Goal: Task Accomplishment & Management: Use online tool/utility

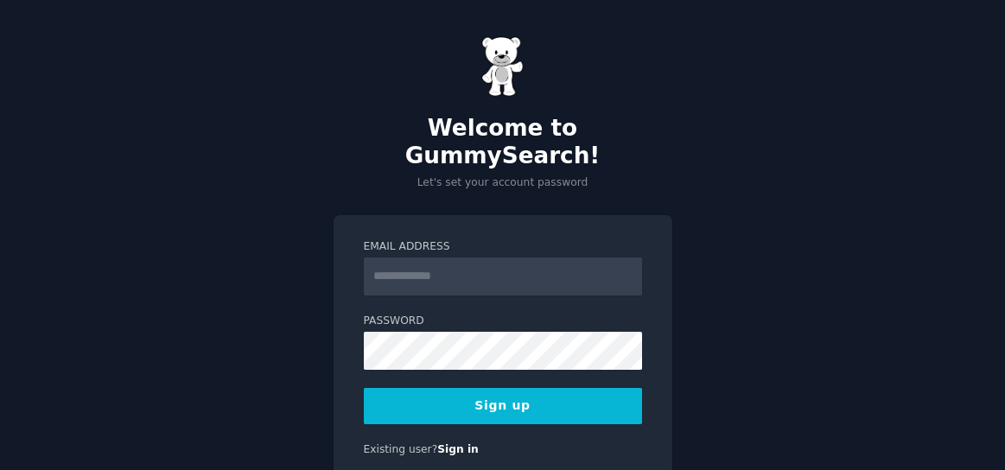
click at [518, 258] on input "Email Address" at bounding box center [503, 277] width 278 height 38
type input "**********"
click at [506, 388] on button "Sign up" at bounding box center [503, 406] width 278 height 36
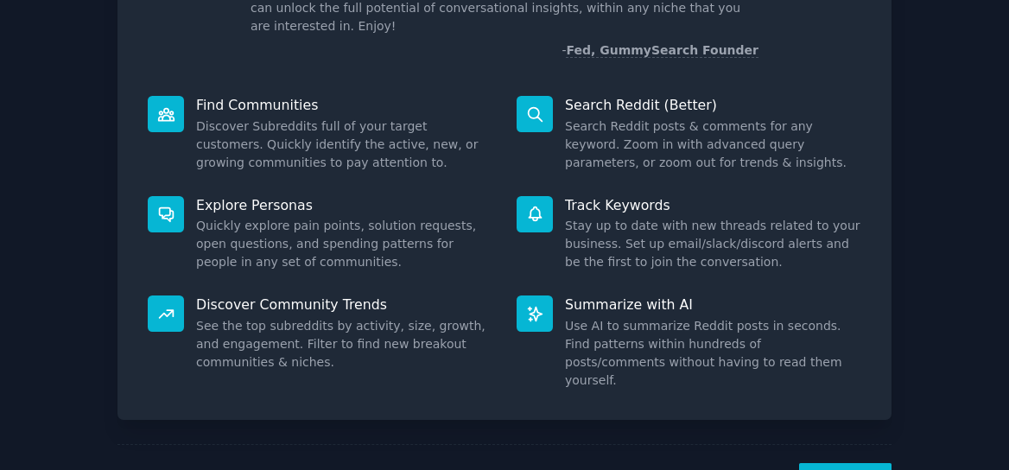
scroll to position [179, 0]
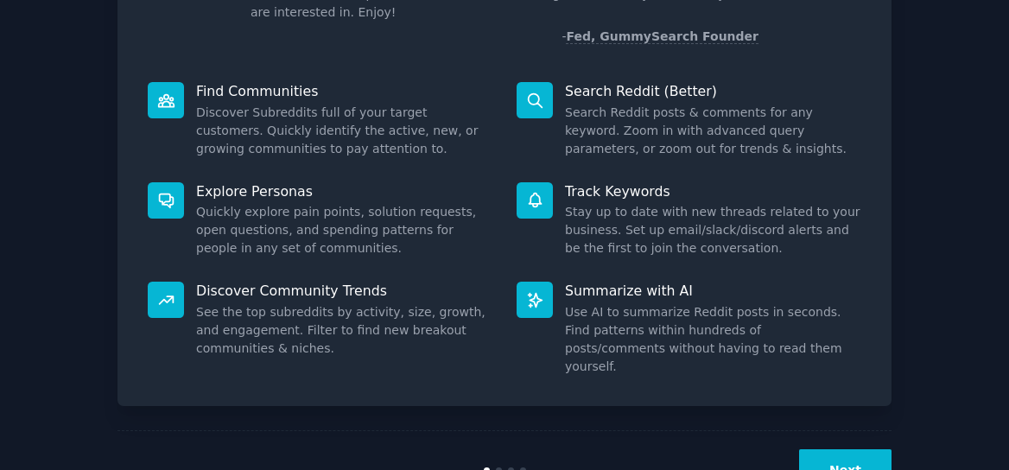
click at [825, 449] on button "Next" at bounding box center [845, 470] width 92 height 42
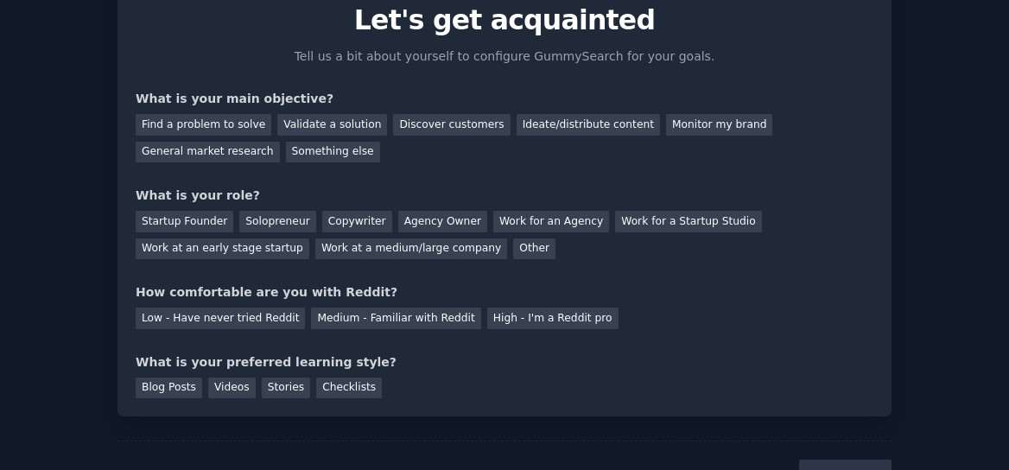
scroll to position [47, 0]
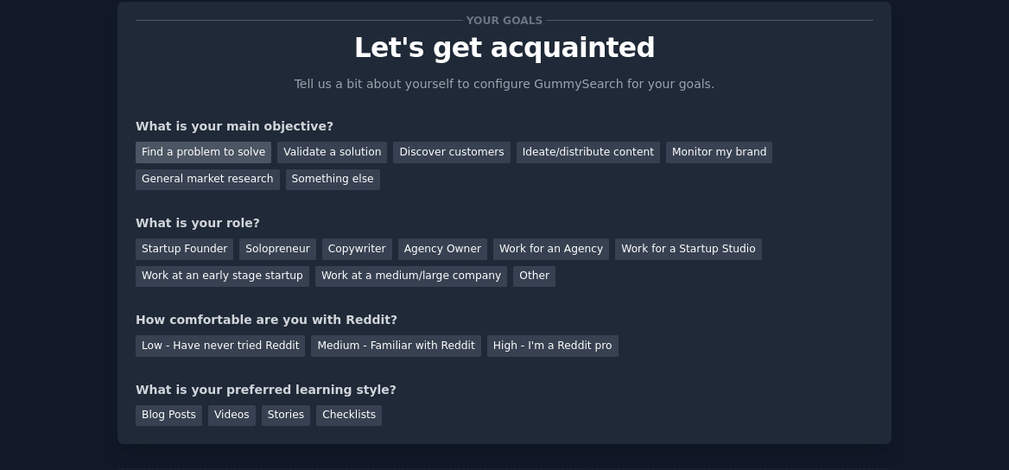
click at [188, 146] on div "Find a problem to solve" at bounding box center [204, 153] width 136 height 22
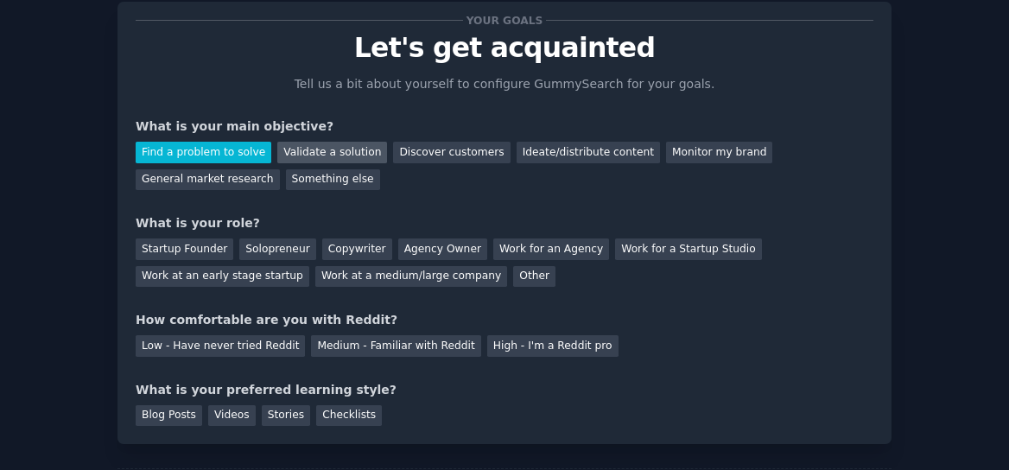
click at [336, 161] on div "Validate a solution" at bounding box center [332, 153] width 110 height 22
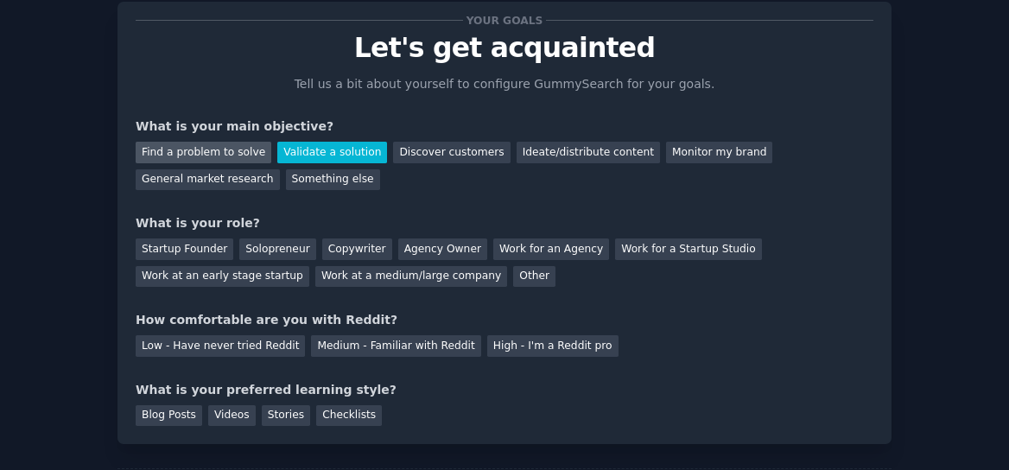
click at [252, 145] on div "Find a problem to solve" at bounding box center [204, 153] width 136 height 22
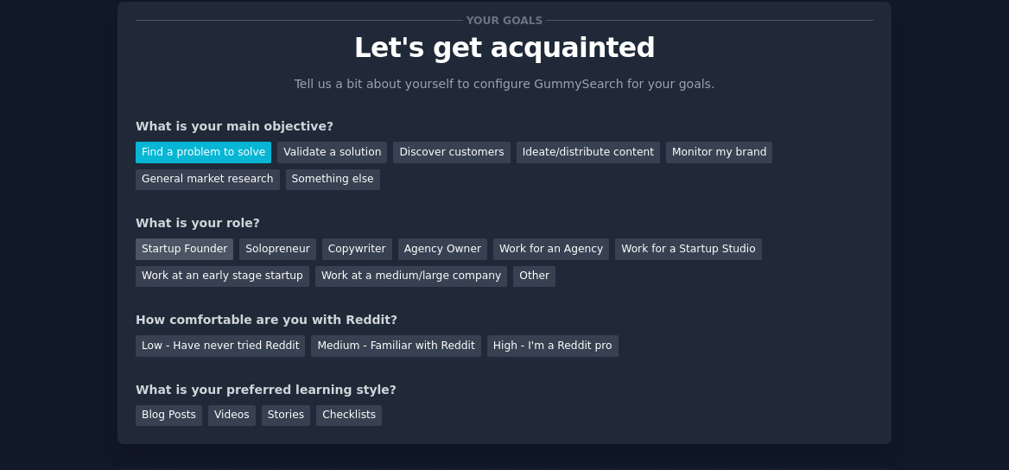
click at [209, 247] on div "Startup Founder" at bounding box center [185, 249] width 98 height 22
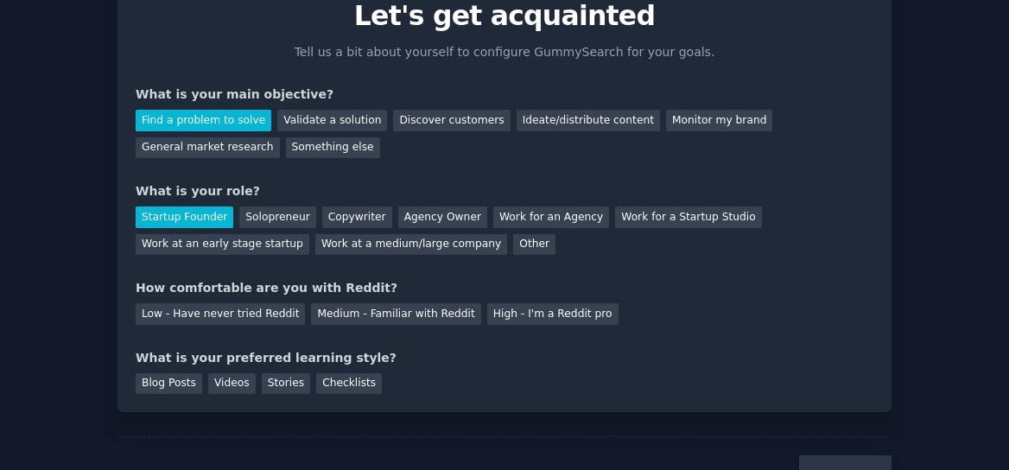
scroll to position [92, 0]
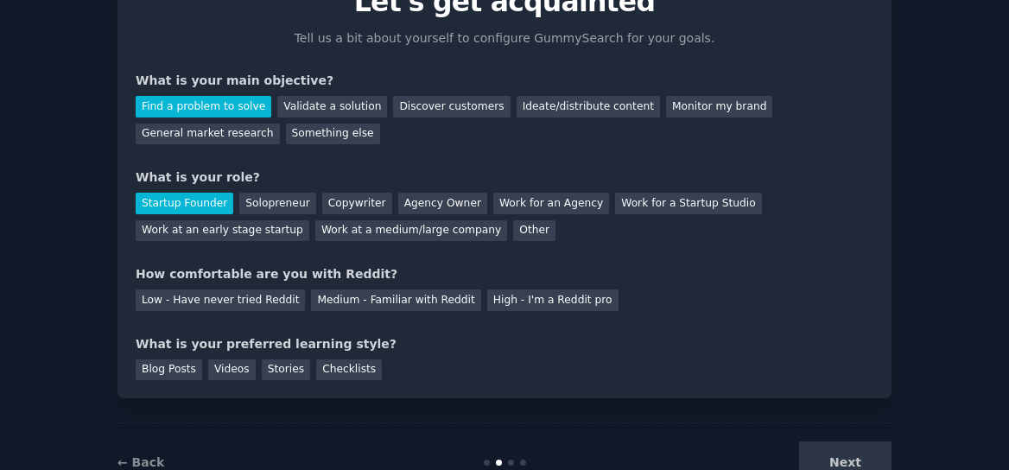
click at [261, 287] on div "Low - Have never tried Reddit Medium - Familiar with Reddit High - I'm a Reddit…" at bounding box center [505, 297] width 738 height 28
click at [256, 290] on div "Low - Have never tried Reddit" at bounding box center [220, 300] width 169 height 22
click at [334, 370] on div "Checklists" at bounding box center [349, 370] width 66 height 22
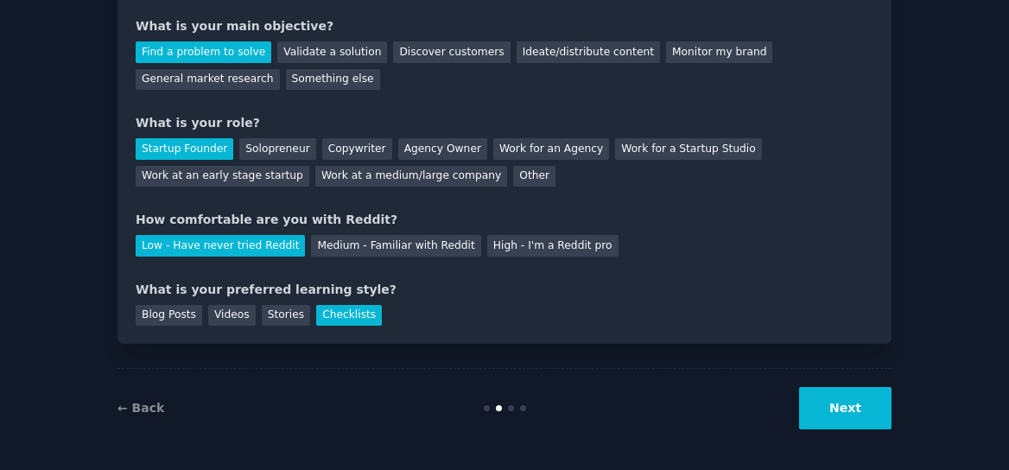
scroll to position [149, 0]
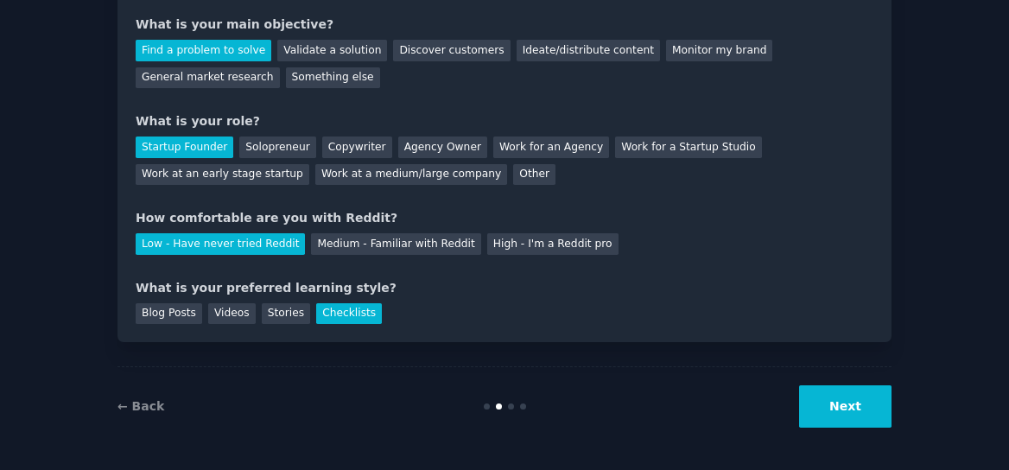
click at [818, 395] on button "Next" at bounding box center [845, 406] width 92 height 42
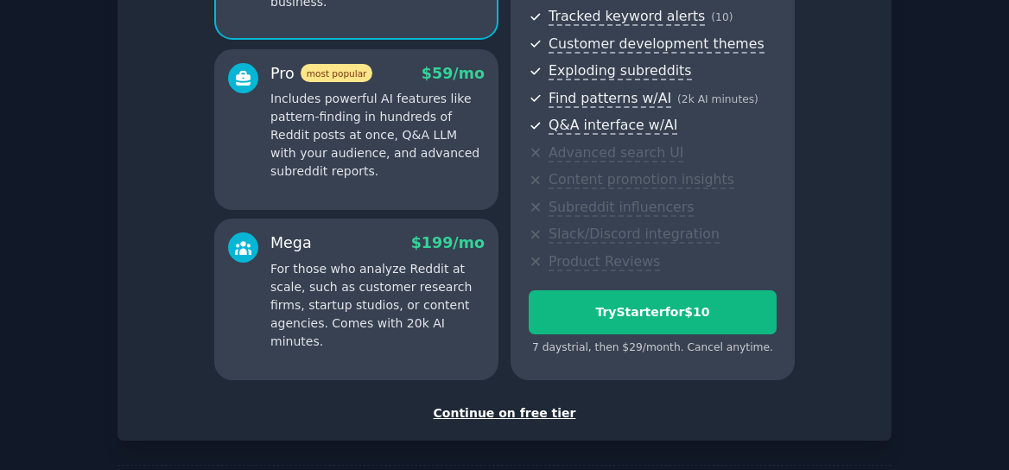
scroll to position [281, 0]
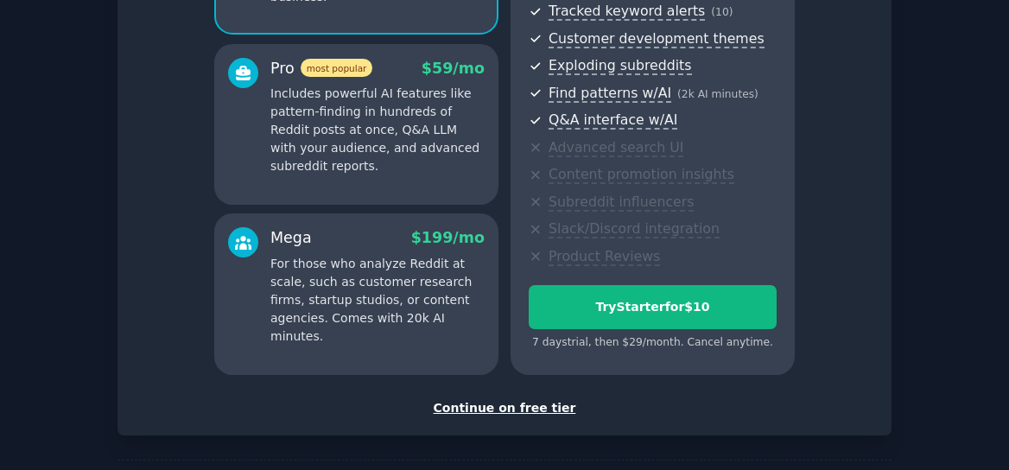
click at [512, 407] on div "Continue on free tier" at bounding box center [505, 408] width 738 height 18
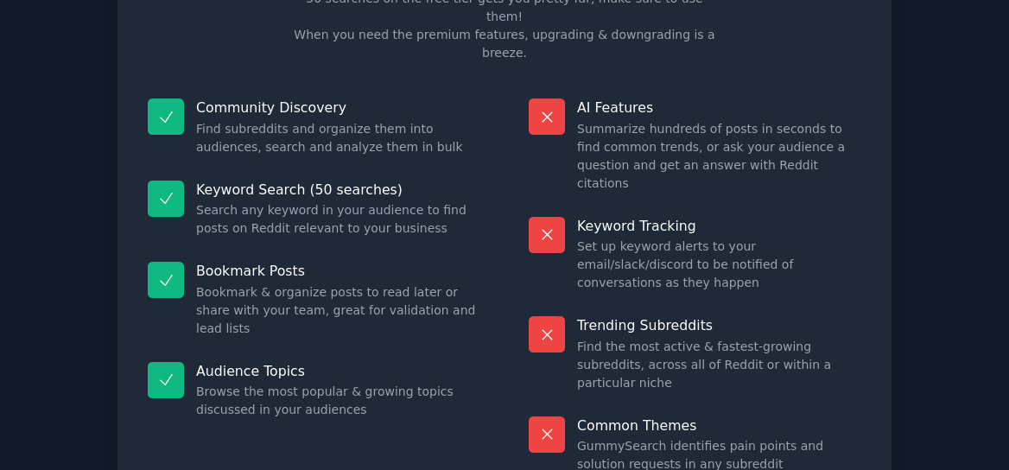
scroll to position [203, 0]
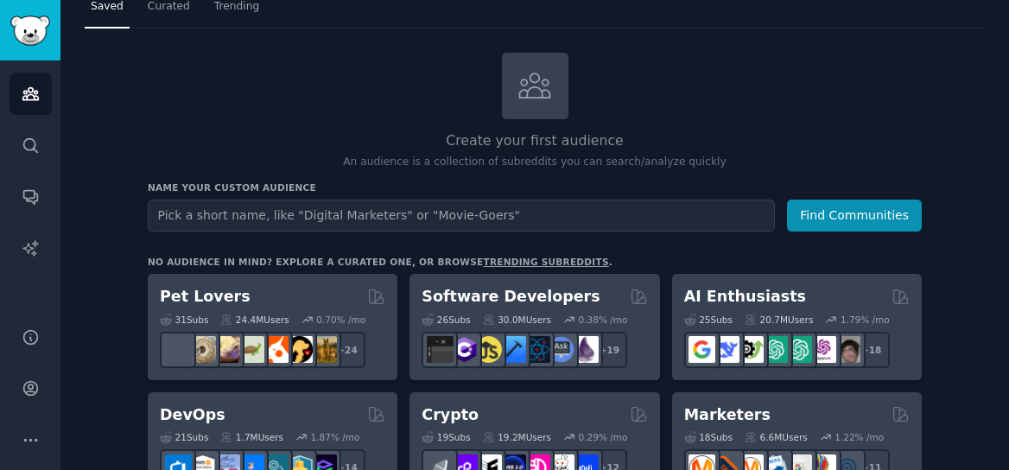
scroll to position [60, 0]
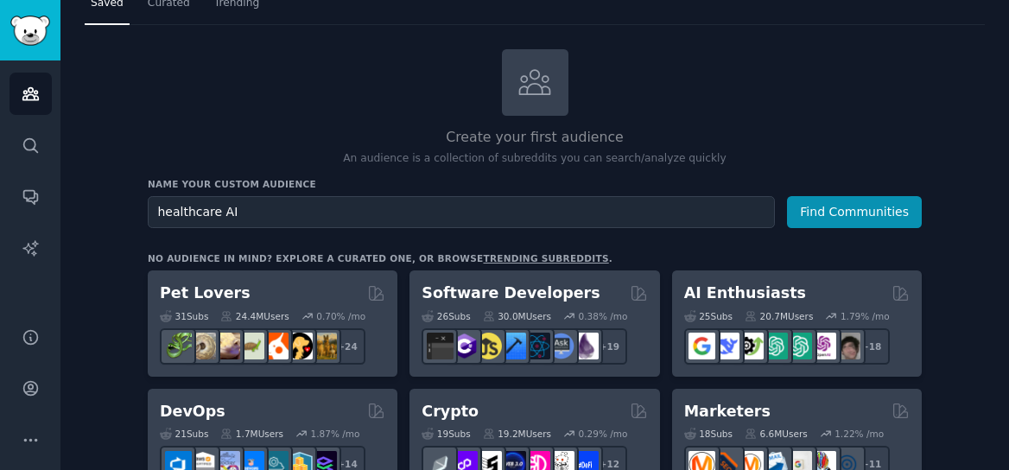
type input "healthcare AI"
click at [787, 196] on button "Find Communities" at bounding box center [854, 212] width 135 height 32
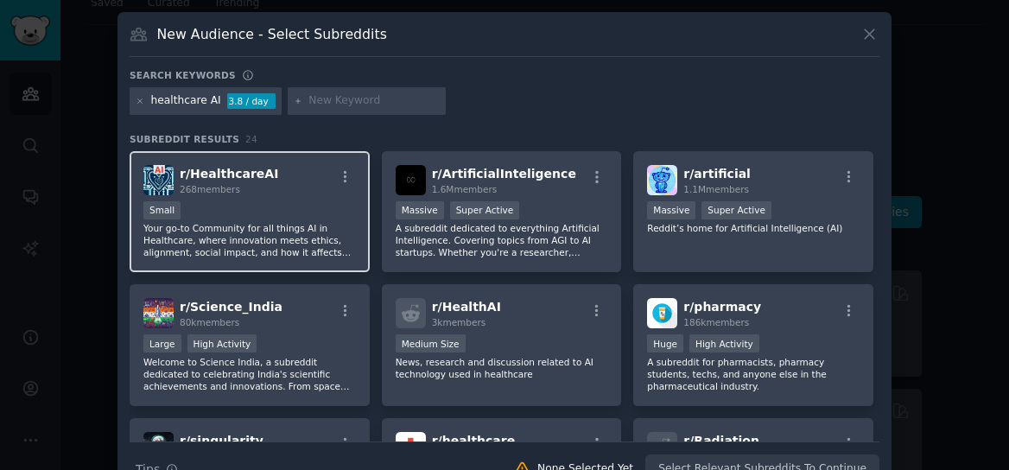
click at [286, 246] on p "Your go-to Community for all things AI in Healthcare, where innovation meets et…" at bounding box center [249, 240] width 213 height 36
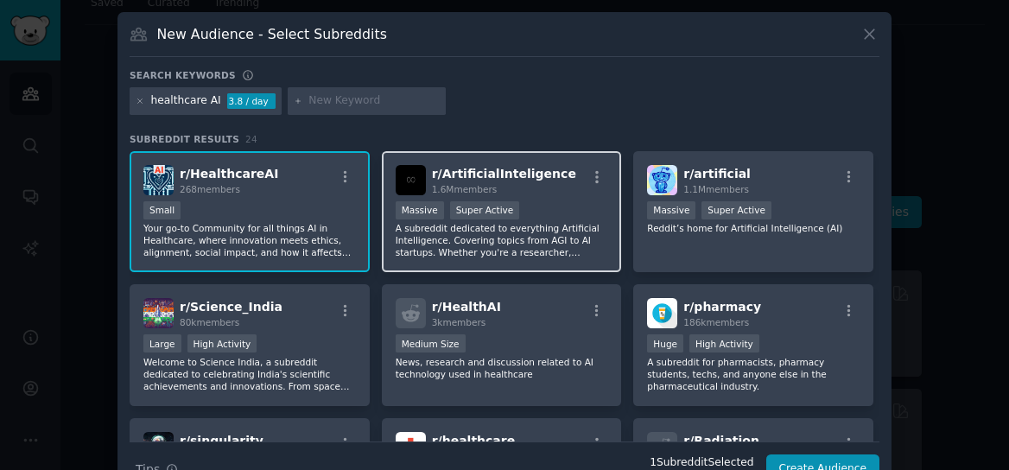
click at [438, 237] on p "A subreddit dedicated to everything Artificial Intelligence. Covering topics fr…" at bounding box center [502, 240] width 213 height 36
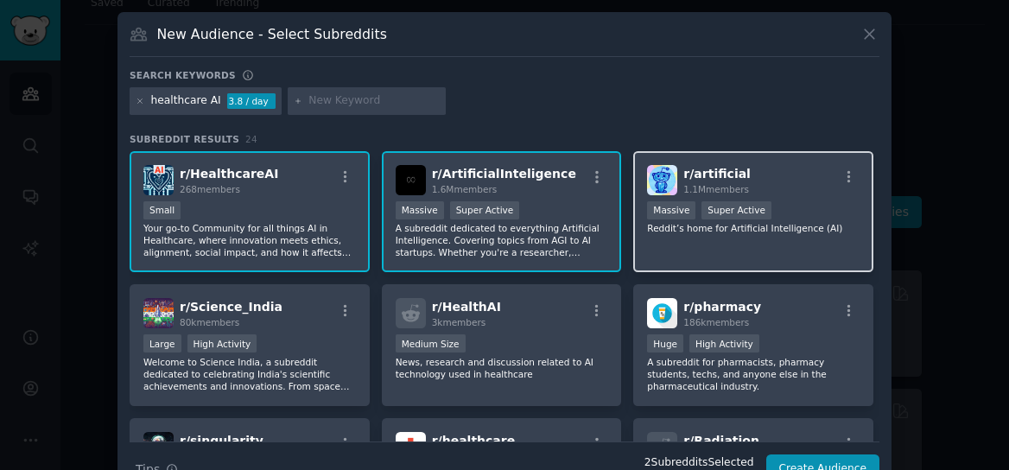
click at [633, 225] on div "r/ artificial 1.1M members Massive Super Active Reddit’s home for Artificial In…" at bounding box center [753, 212] width 240 height 122
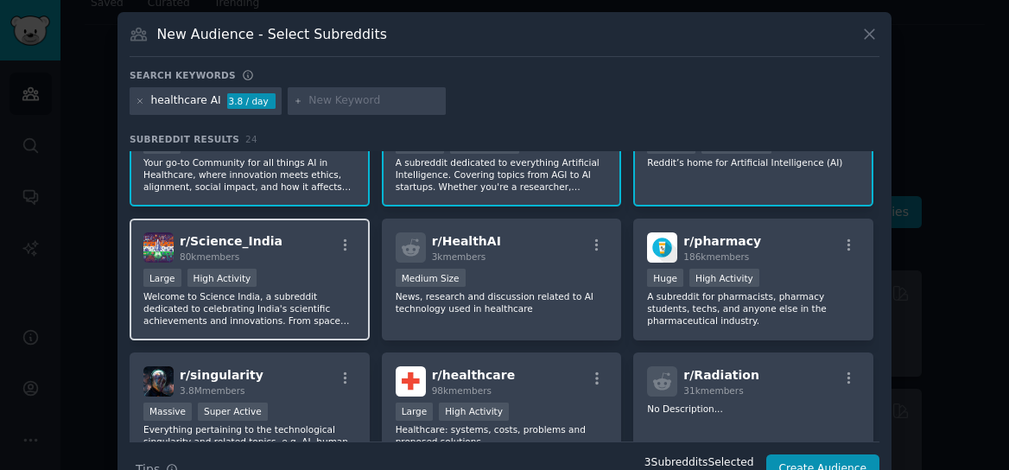
scroll to position [71, 0]
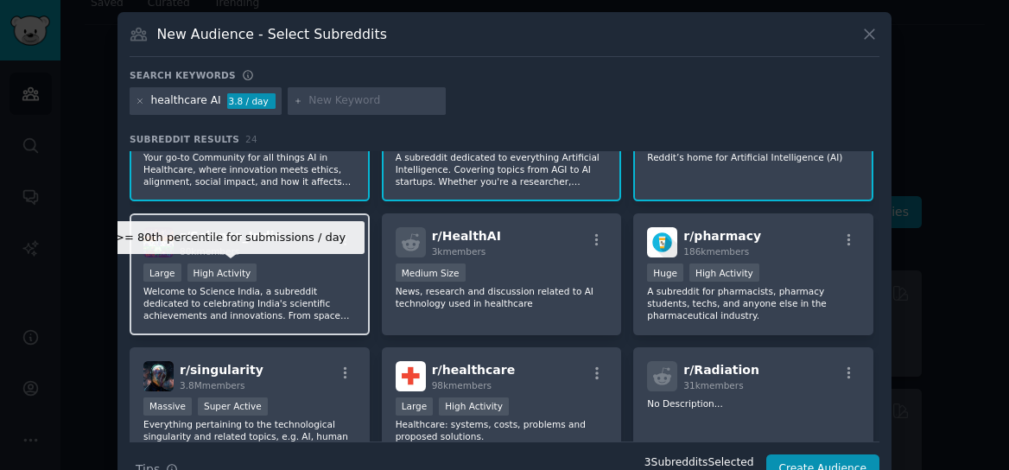
click at [243, 267] on div "High Activity" at bounding box center [223, 273] width 70 height 18
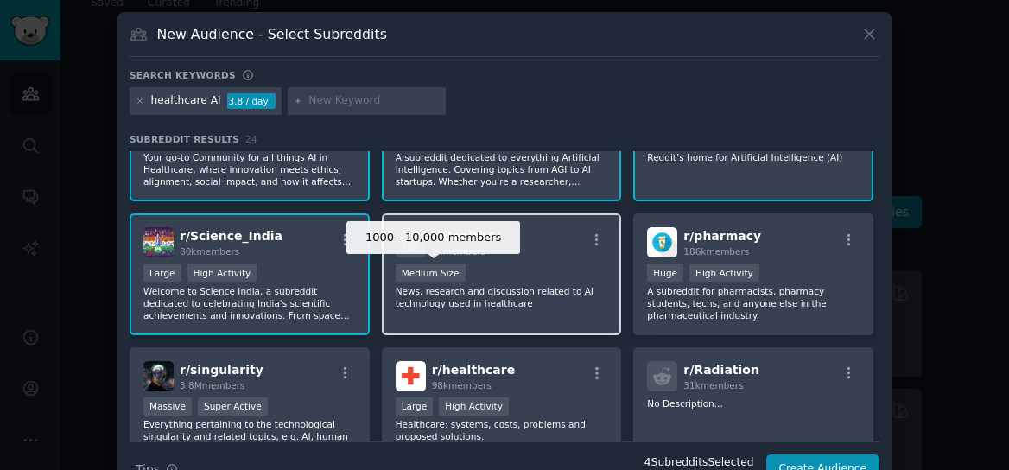
click at [457, 267] on div "Medium Size" at bounding box center [431, 273] width 70 height 18
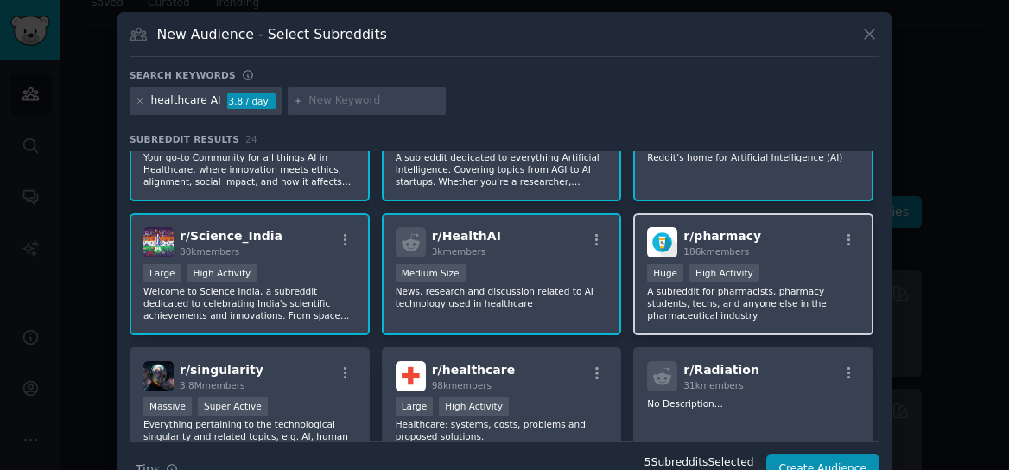
click at [723, 289] on p "A subreddit for pharmacists, pharmacy students, techs, and anyone else in the p…" at bounding box center [753, 303] width 213 height 36
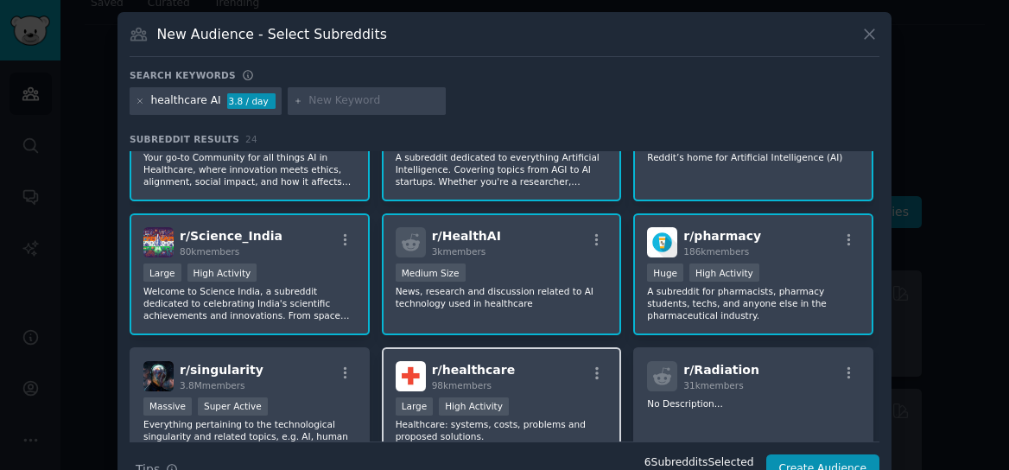
click at [506, 374] on div "r/ healthcare 98k members" at bounding box center [502, 376] width 213 height 30
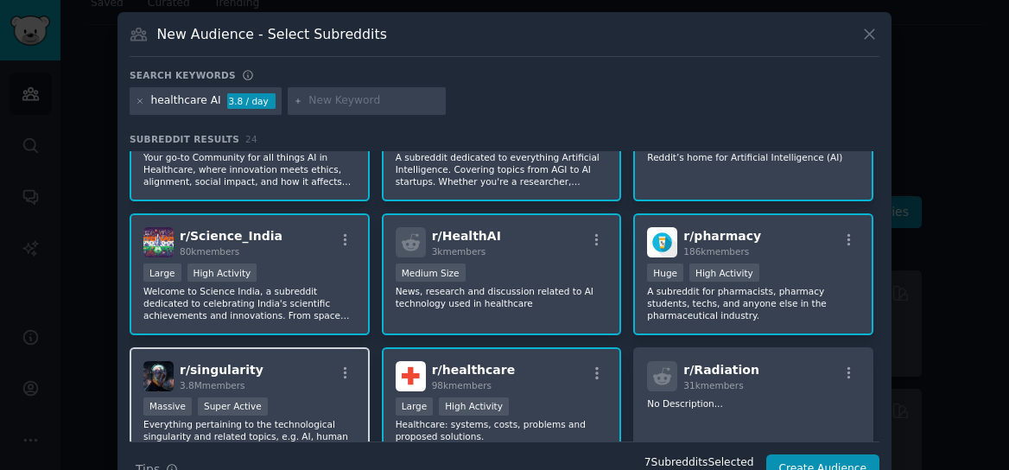
click at [317, 379] on div "r/ singularity 3.8M members" at bounding box center [249, 376] width 213 height 30
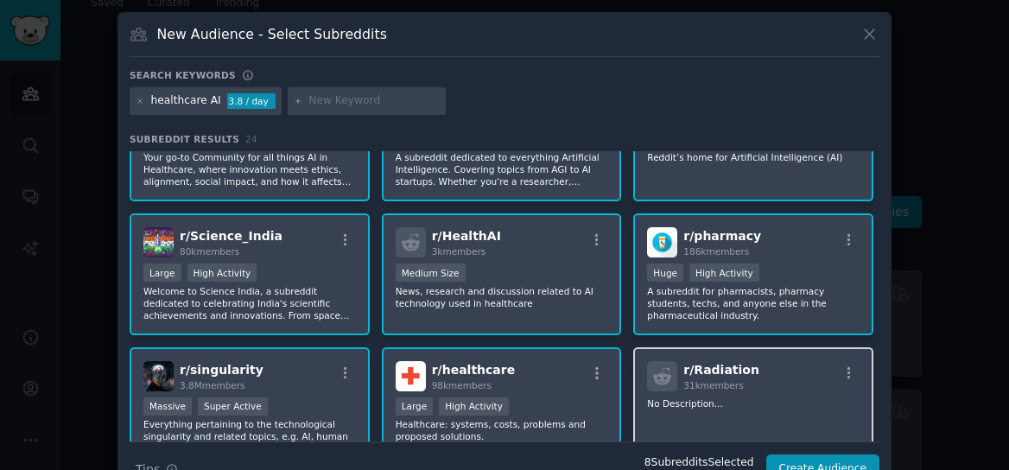
click at [733, 372] on span "r/ Radiation" at bounding box center [722, 370] width 76 height 14
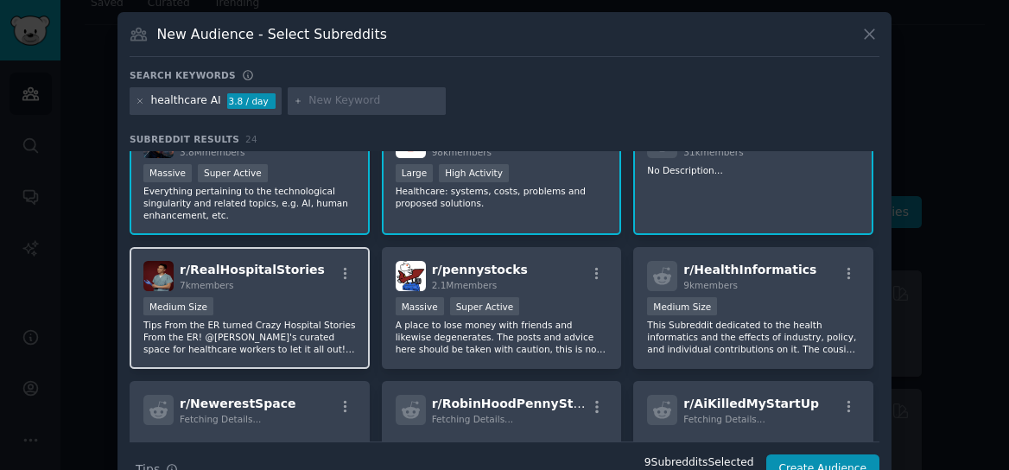
scroll to position [343, 0]
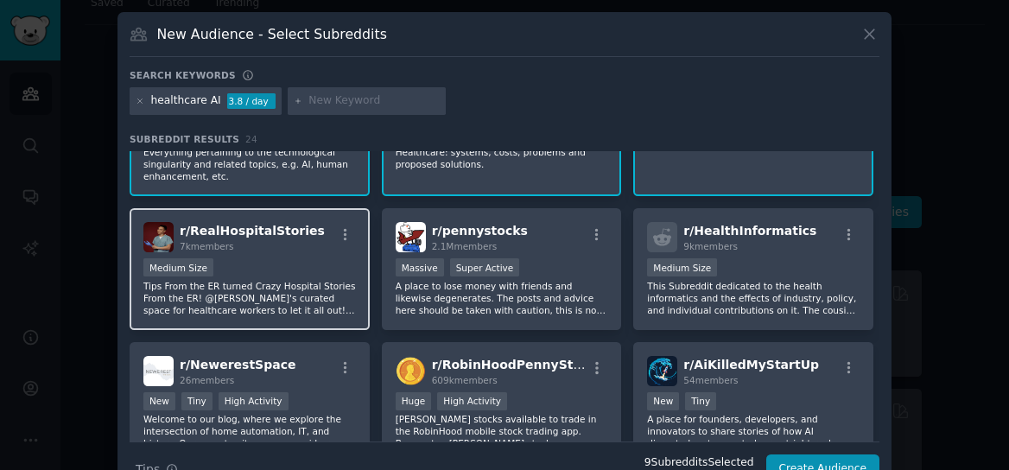
click at [272, 266] on div "Medium Size" at bounding box center [249, 269] width 213 height 22
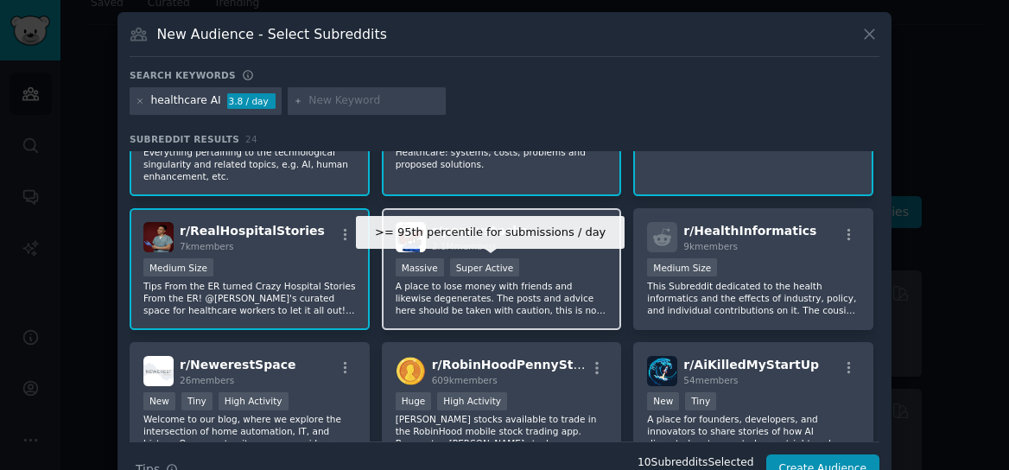
click at [511, 264] on div "Super Active" at bounding box center [485, 267] width 70 height 18
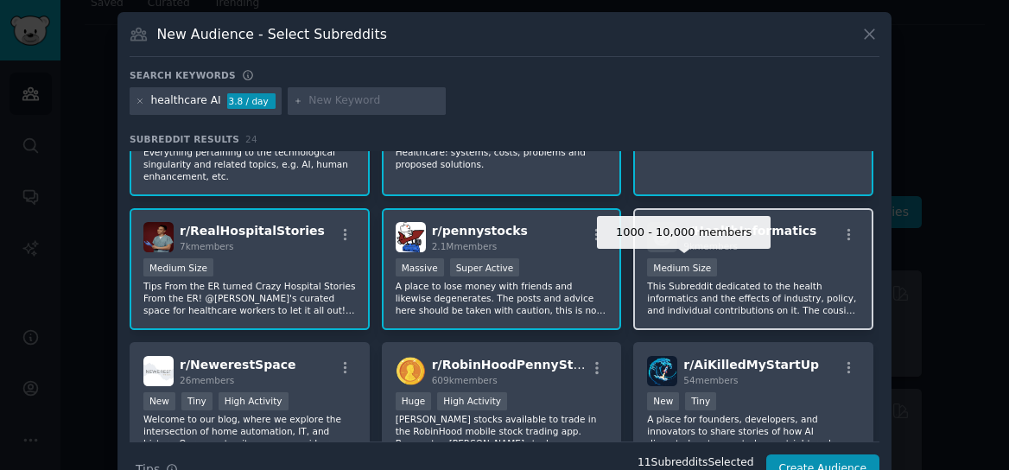
click at [688, 264] on div "Medium Size" at bounding box center [682, 267] width 70 height 18
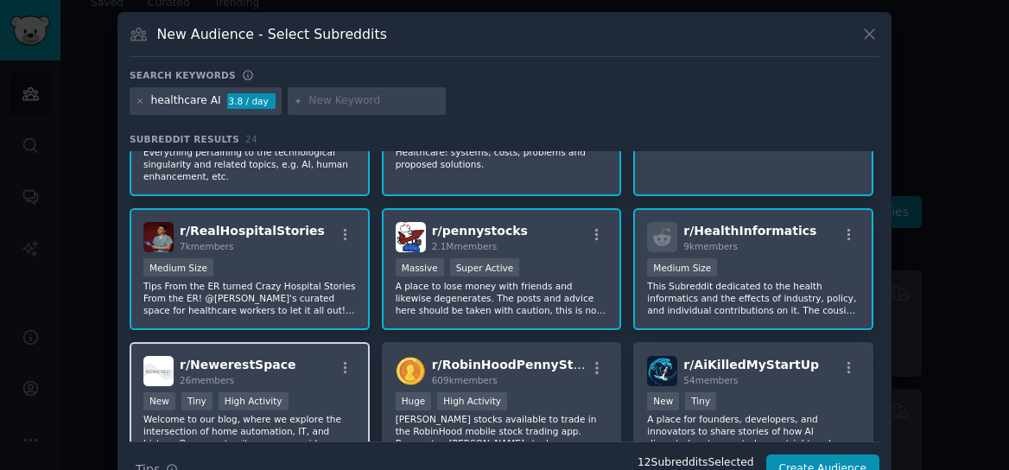
click at [306, 386] on div "r/ NewerestSpace 26 members New Tiny High Activity Welcome to our blog, where w…" at bounding box center [250, 403] width 240 height 122
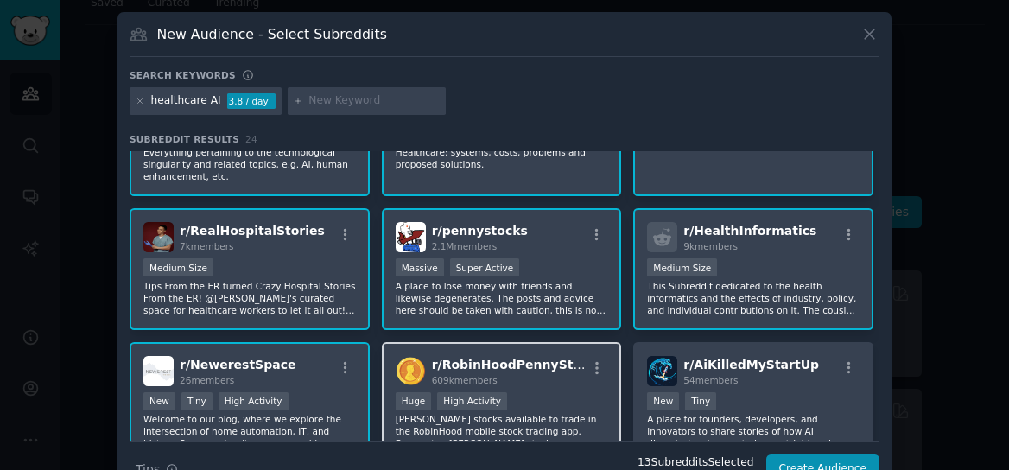
click at [469, 383] on span "609k members" at bounding box center [465, 380] width 66 height 10
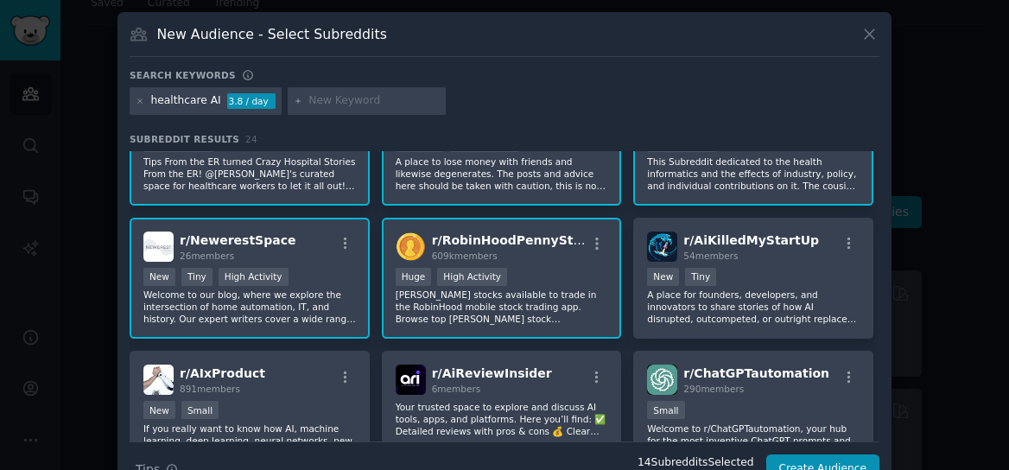
scroll to position [494, 0]
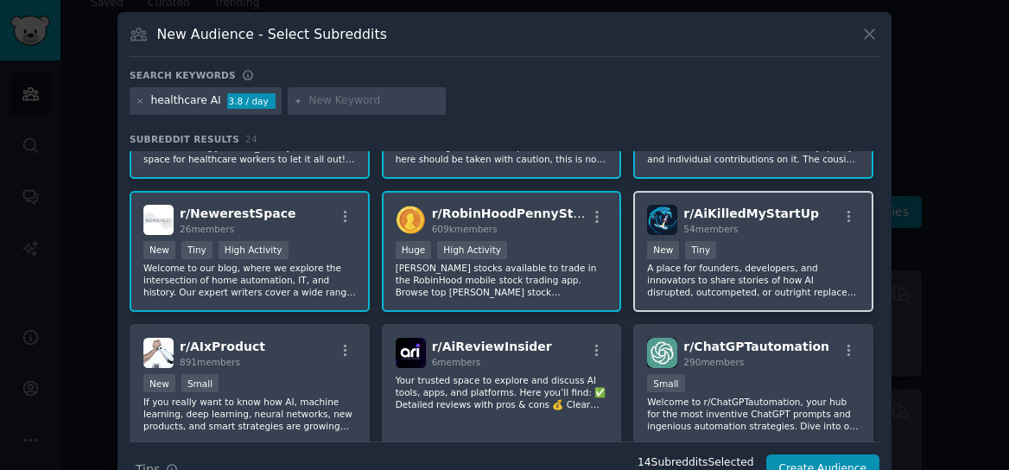
click at [768, 246] on div "New Tiny" at bounding box center [753, 252] width 213 height 22
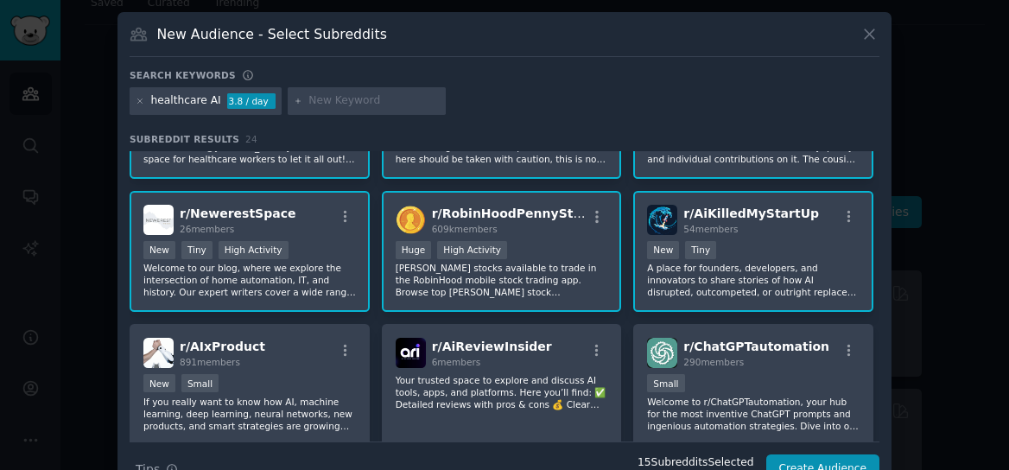
click at [746, 321] on div "r/ HealthcareAI 268 members Small Your go-to Community for all things AI in Hea…" at bounding box center [505, 51] width 750 height 789
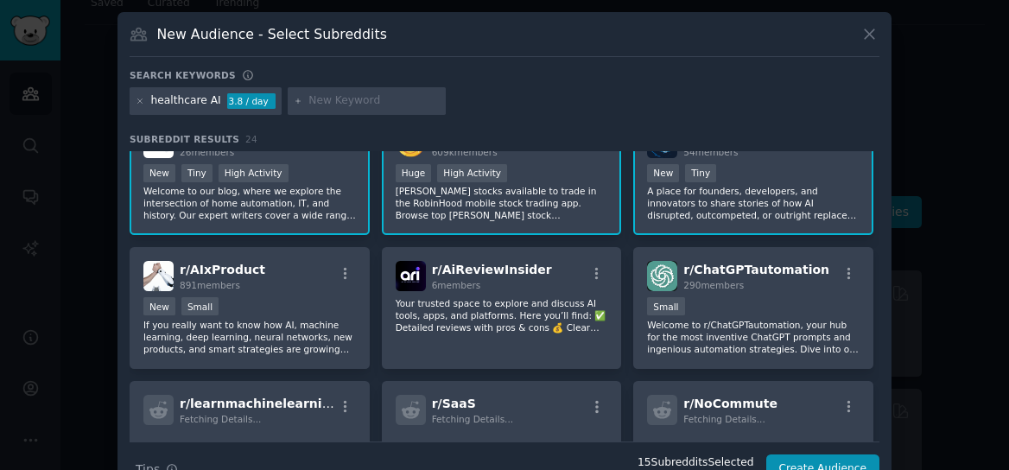
scroll to position [624, 0]
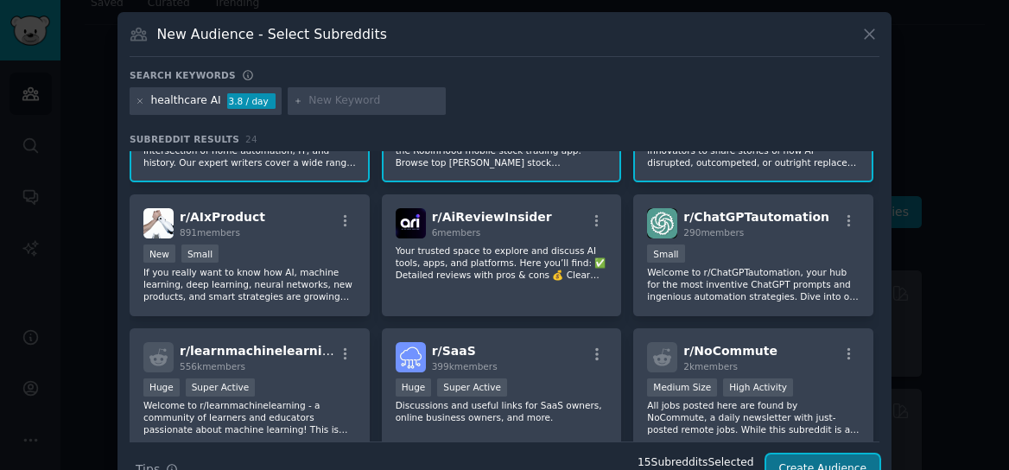
click at [819, 462] on button "Create Audience" at bounding box center [823, 469] width 114 height 29
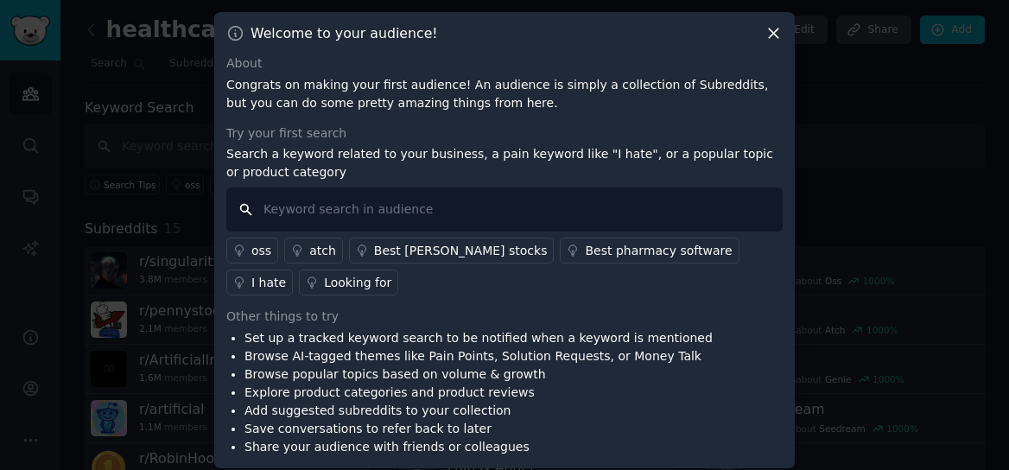
click at [361, 212] on input "text" at bounding box center [504, 210] width 556 height 44
type input "I hate"
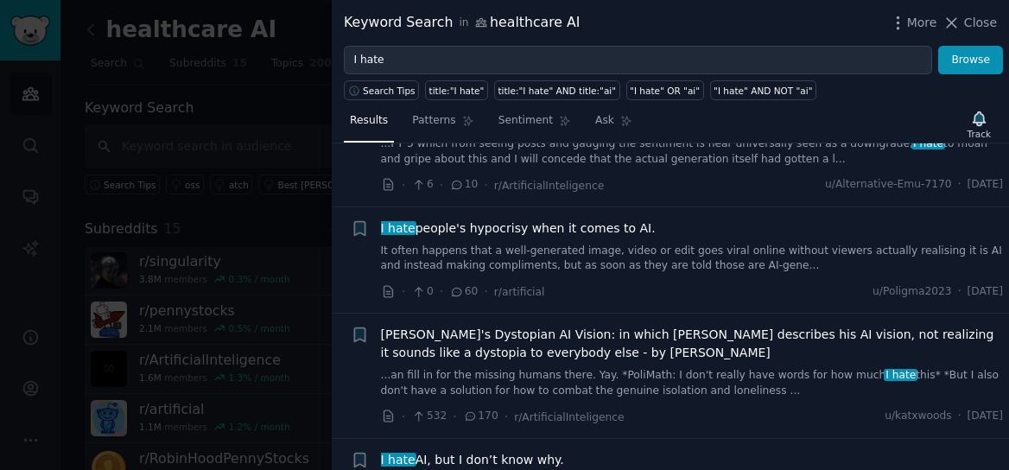
scroll to position [979, 0]
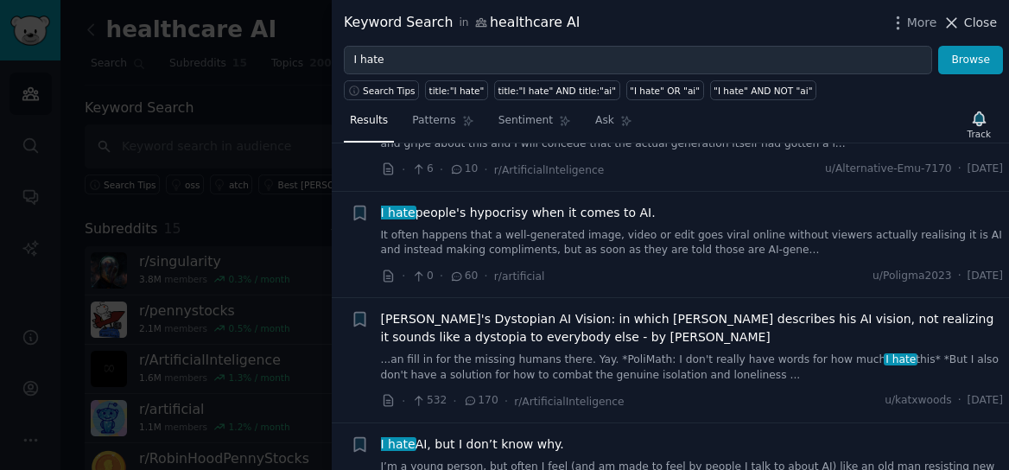
click at [975, 25] on span "Close" at bounding box center [980, 23] width 33 height 18
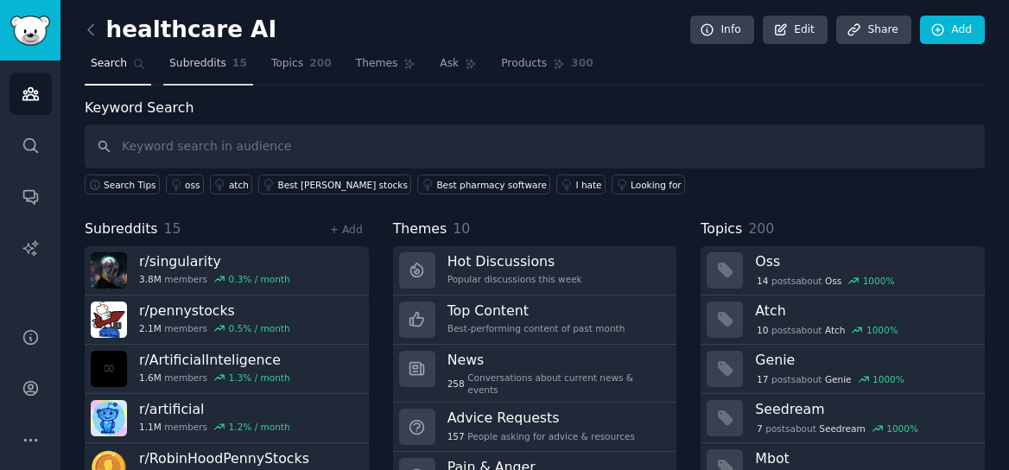
click at [218, 65] on span "Subreddits" at bounding box center [197, 64] width 57 height 16
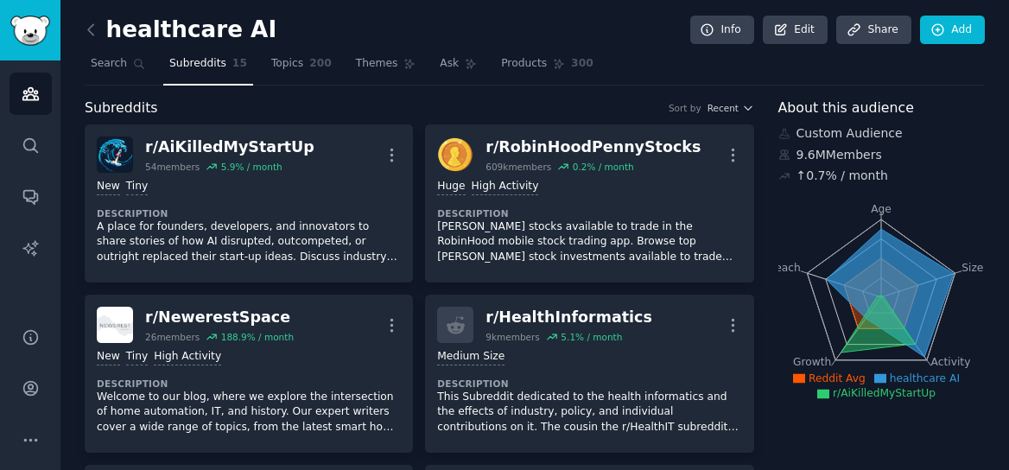
scroll to position [1, 0]
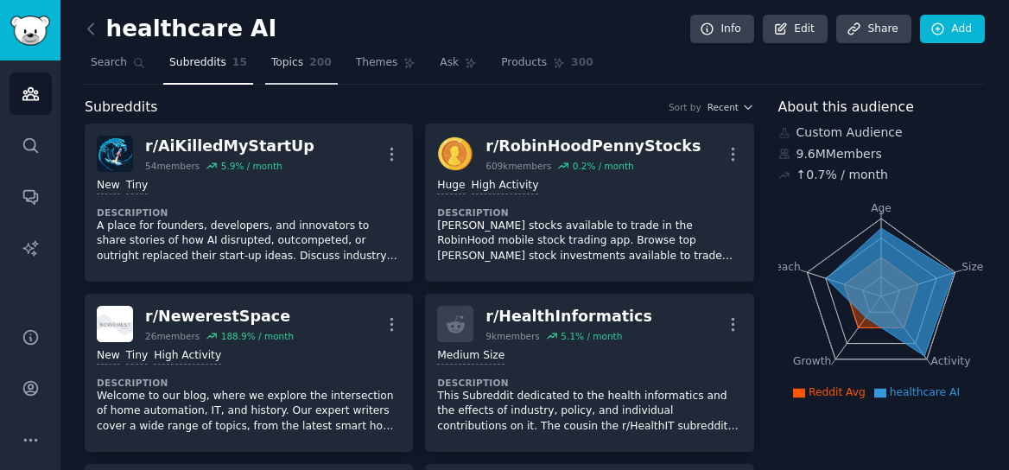
click at [309, 73] on link "Topics 200" at bounding box center [301, 66] width 73 height 35
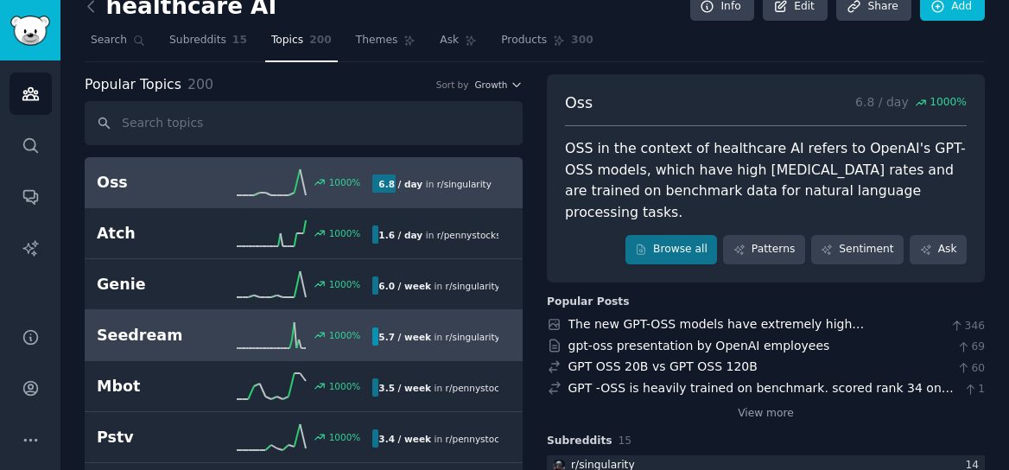
scroll to position [25, 0]
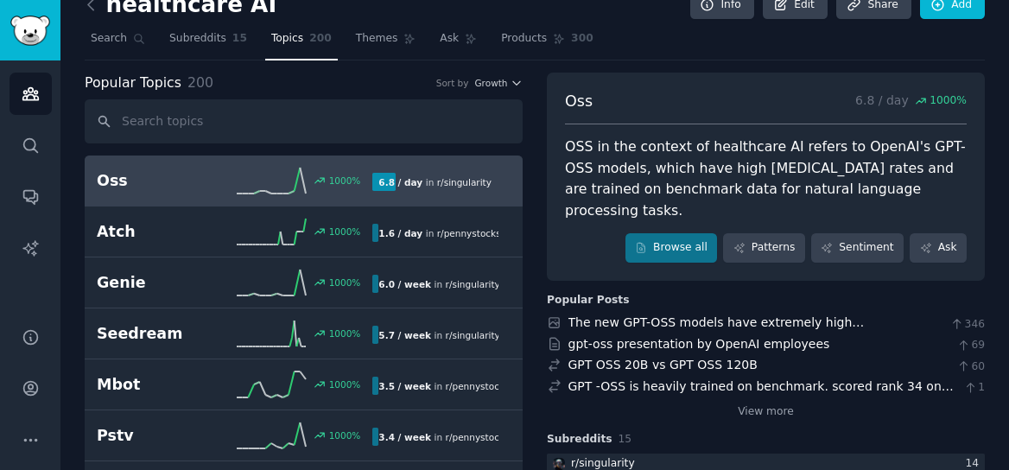
click at [396, 202] on link "Oss 1000 % 6.8 / day in r/ singularity 1000% increase in mentions recently" at bounding box center [304, 181] width 438 height 51
click at [415, 195] on link "Oss 1000 % 6.8 / day in r/ singularity 1000% increase in mentions recently" at bounding box center [304, 181] width 438 height 51
click at [119, 188] on h2 "Oss" at bounding box center [166, 181] width 138 height 22
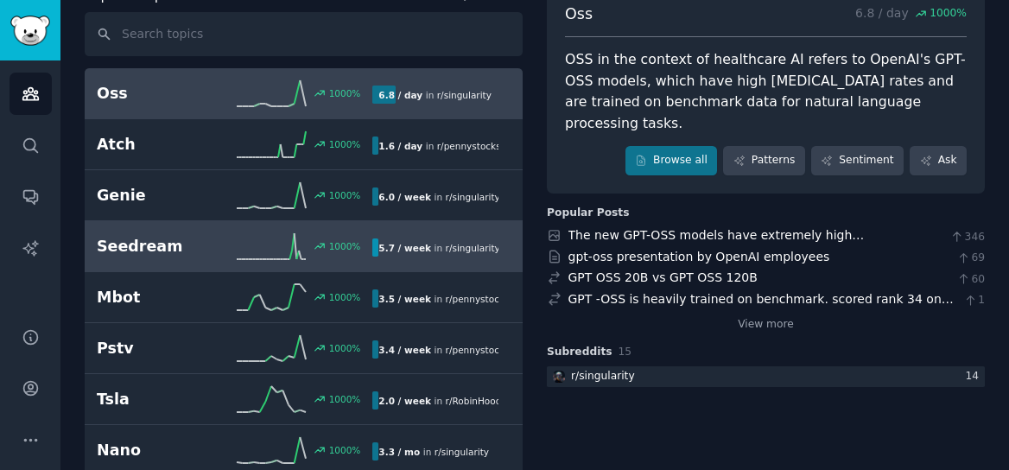
scroll to position [137, 0]
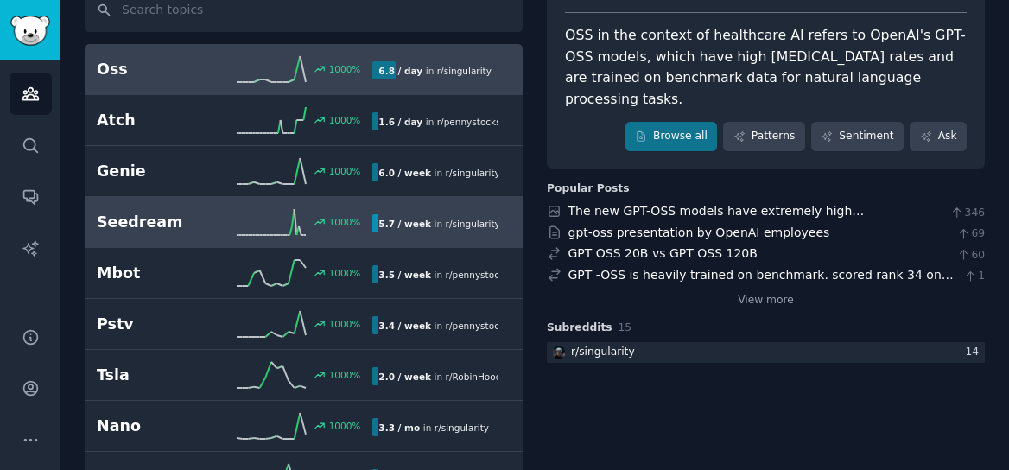
click at [454, 274] on span "r/ pennystocks" at bounding box center [478, 275] width 64 height 10
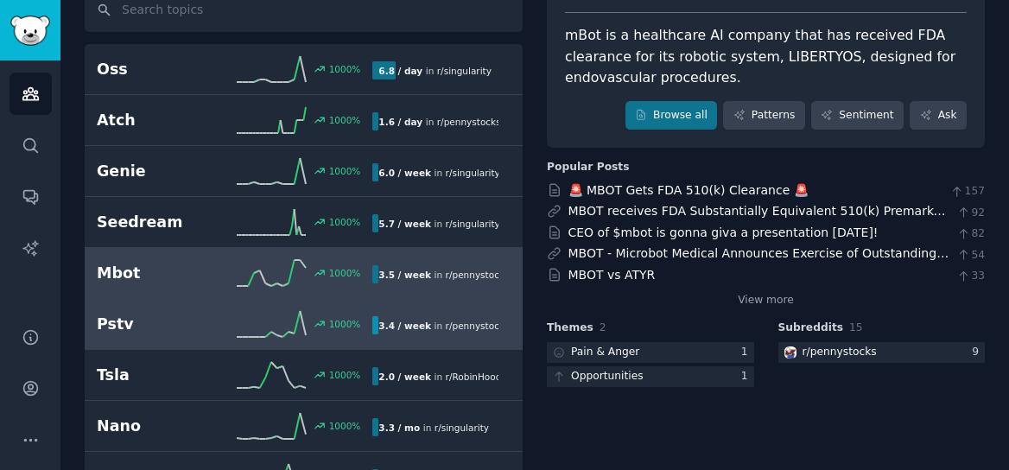
click at [122, 330] on h2 "Pstv" at bounding box center [166, 325] width 138 height 22
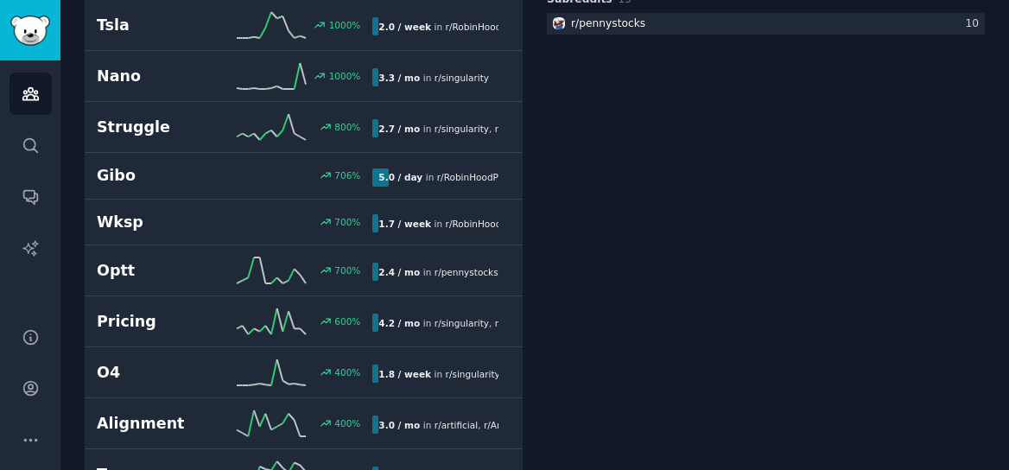
scroll to position [488, 0]
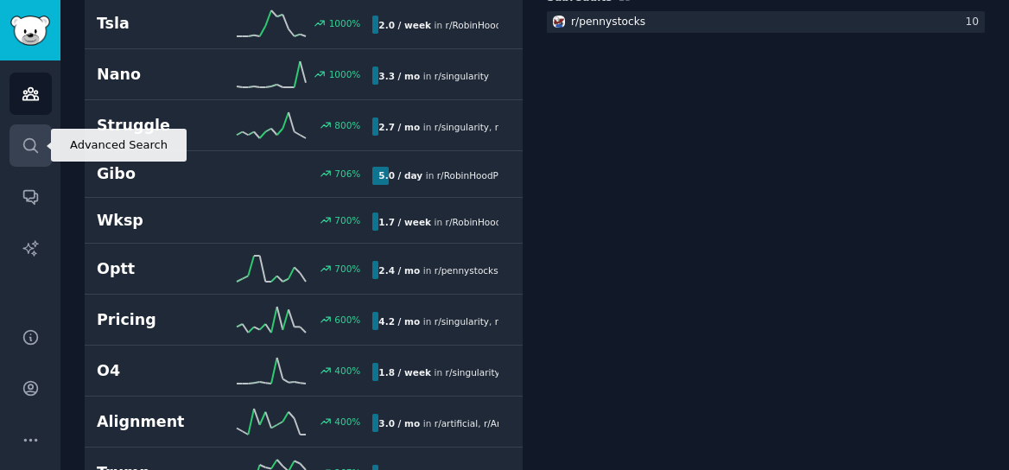
click at [25, 157] on link "Search" at bounding box center [31, 145] width 42 height 42
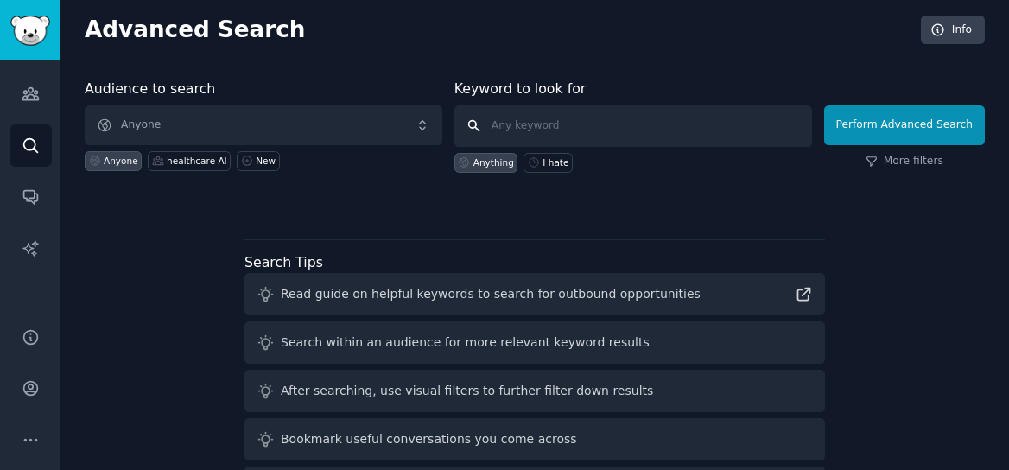
click at [588, 120] on input "text" at bounding box center [634, 125] width 358 height 41
click at [319, 104] on div "Audience to search Anyone Anyone healthcare AI New" at bounding box center [264, 126] width 358 height 94
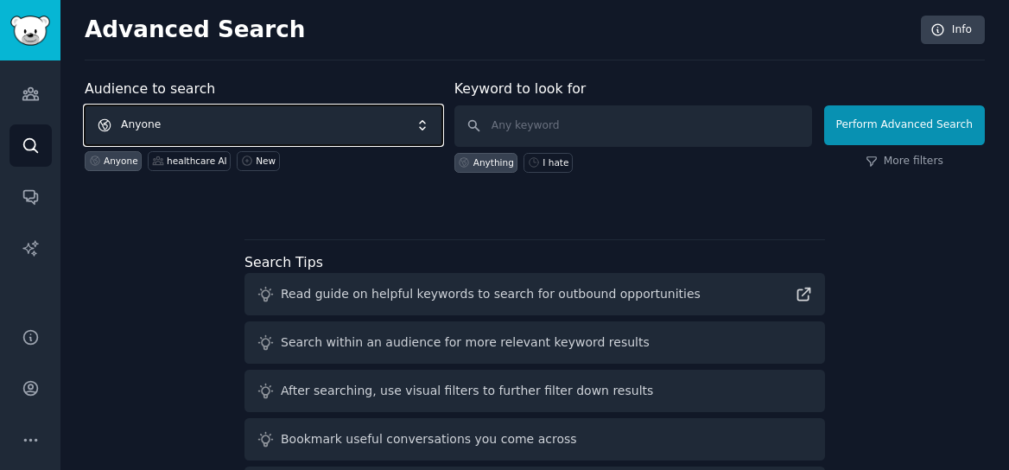
click at [310, 119] on span "Anyone" at bounding box center [264, 125] width 358 height 40
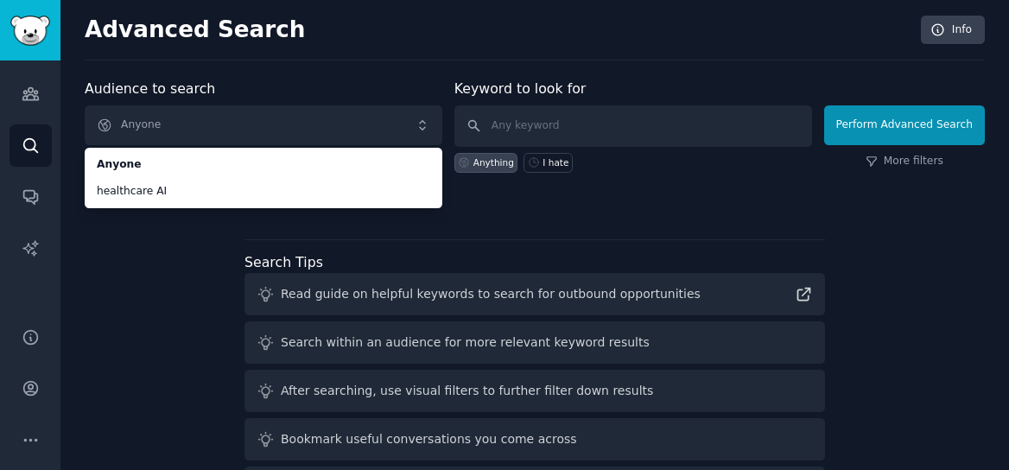
click at [162, 284] on div "Audience to search Anyone Anyone healthcare AI Anyone healthcare AI New Keyword…" at bounding box center [535, 322] width 900 height 486
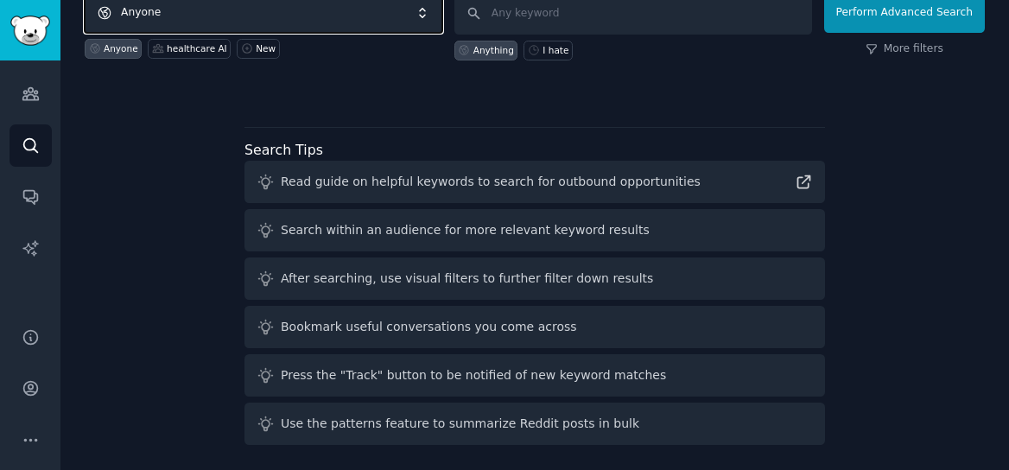
scroll to position [116, 0]
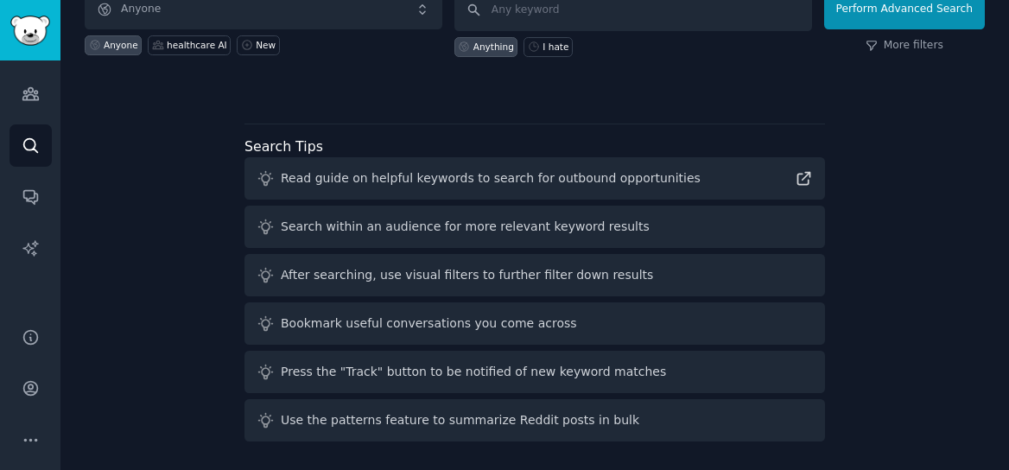
click at [522, 180] on div "Read guide on helpful keywords to search for outbound opportunities" at bounding box center [491, 178] width 420 height 18
click at [464, 372] on div "Press the "Track" button to be notified of new keyword matches" at bounding box center [473, 370] width 385 height 18
click at [270, 375] on icon at bounding box center [266, 370] width 18 height 18
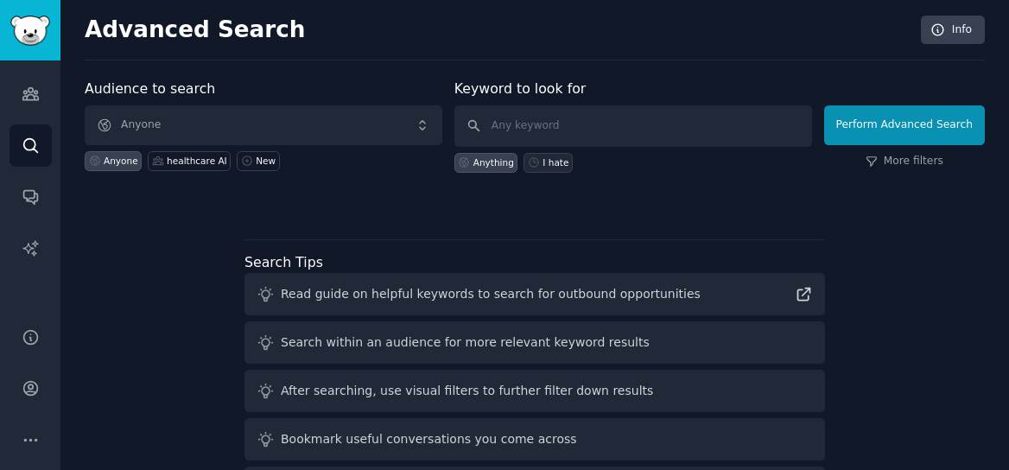
click at [565, 162] on div "I hate" at bounding box center [556, 162] width 26 height 12
type input "I hate"
click at [493, 166] on div "Anything" at bounding box center [494, 162] width 41 height 12
click at [866, 168] on link "More filters" at bounding box center [905, 162] width 78 height 16
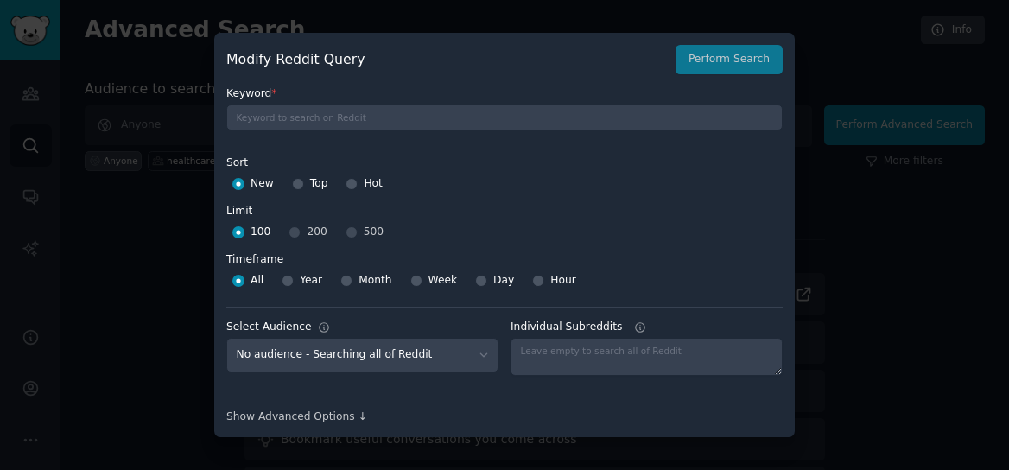
click at [133, 228] on div at bounding box center [504, 235] width 1009 height 470
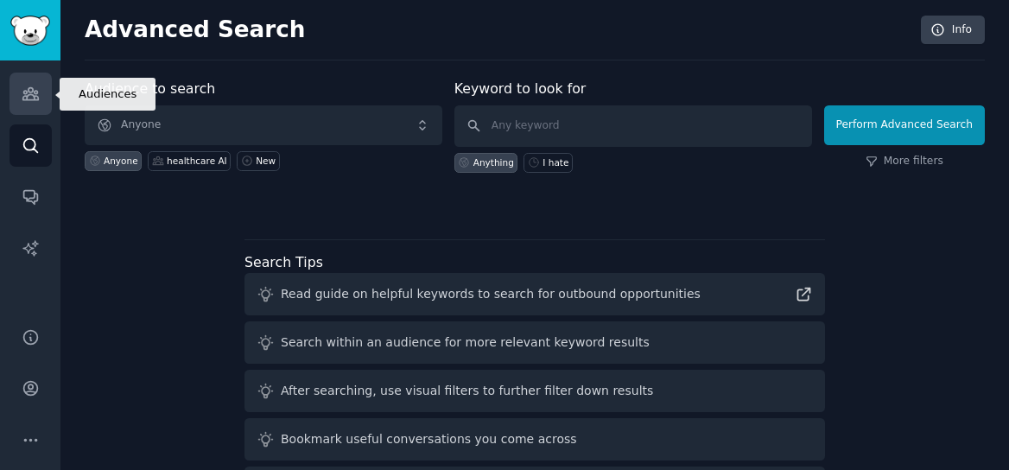
click at [43, 96] on link "Audiences" at bounding box center [31, 94] width 42 height 42
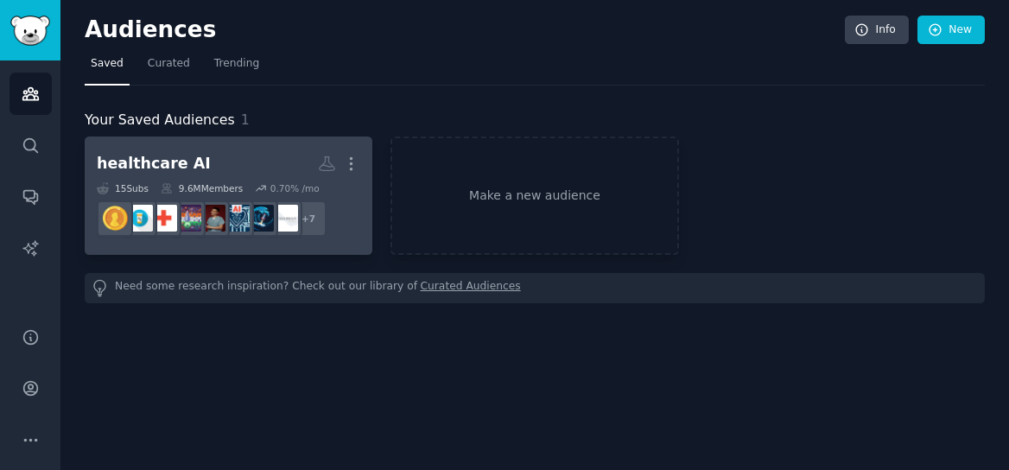
click at [270, 177] on h2 "healthcare AI More" at bounding box center [229, 164] width 264 height 30
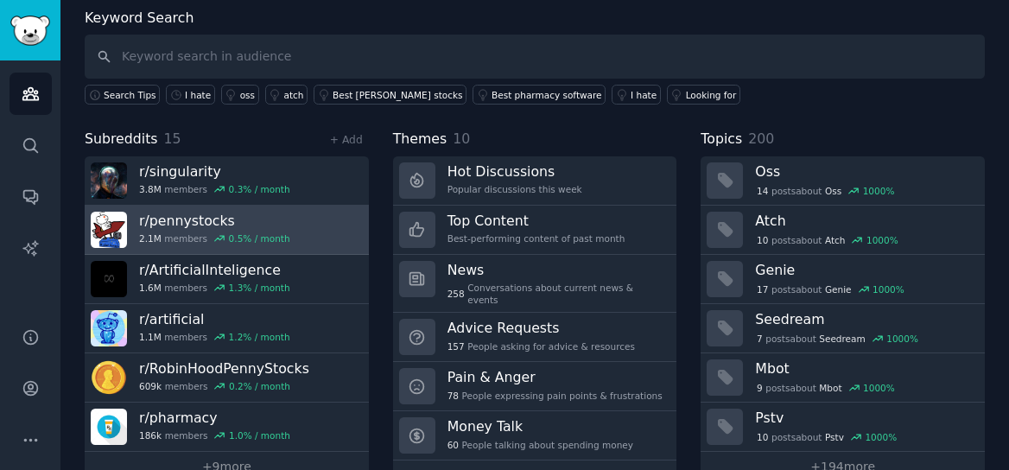
scroll to position [120, 0]
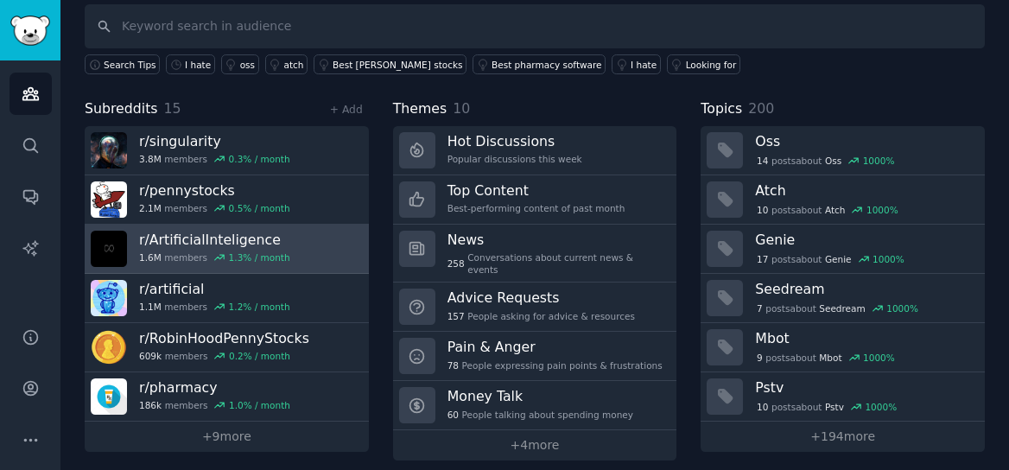
click at [179, 248] on div "r/ ArtificialInteligence 1.6M members 1.3 % / month" at bounding box center [214, 249] width 151 height 36
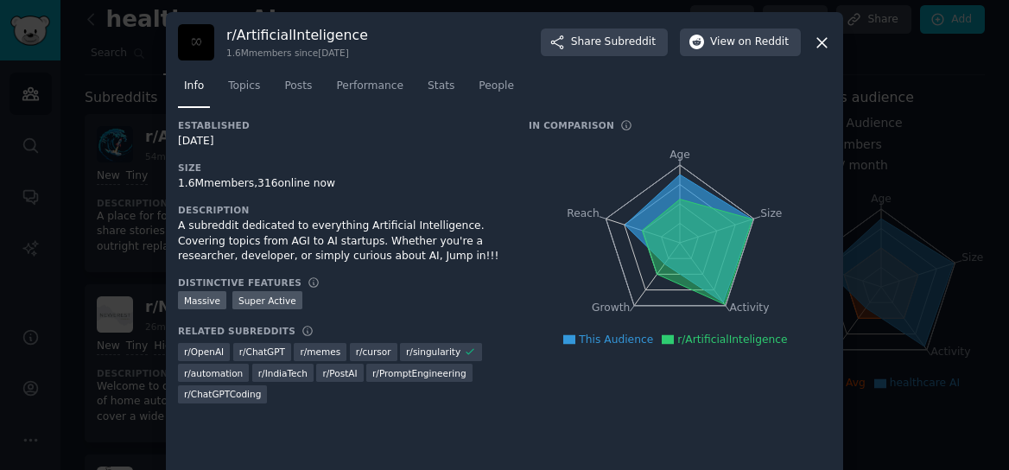
click at [821, 54] on div "r/ ArtificialInteligence 1.6M members since [DATE] Share Subreddit View on Redd…" at bounding box center [504, 42] width 653 height 36
click at [820, 50] on icon at bounding box center [822, 43] width 18 height 18
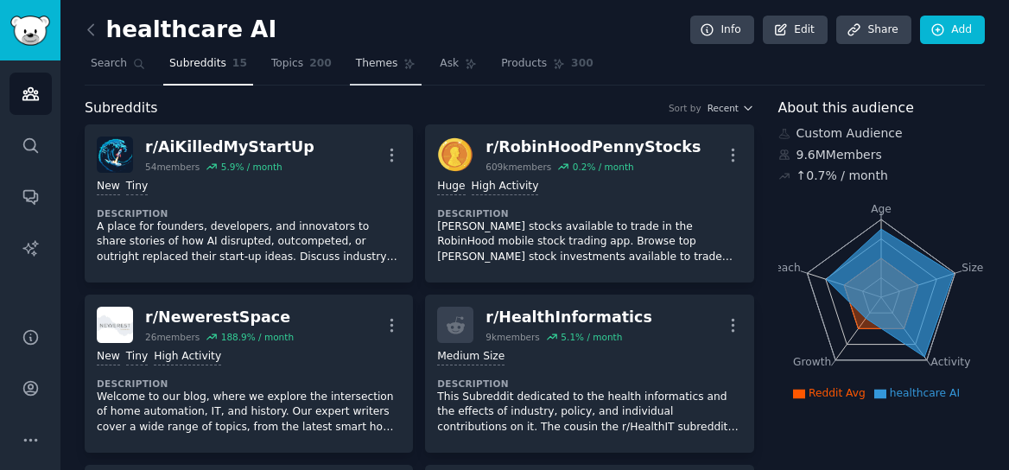
click at [382, 61] on span "Themes" at bounding box center [377, 64] width 42 height 16
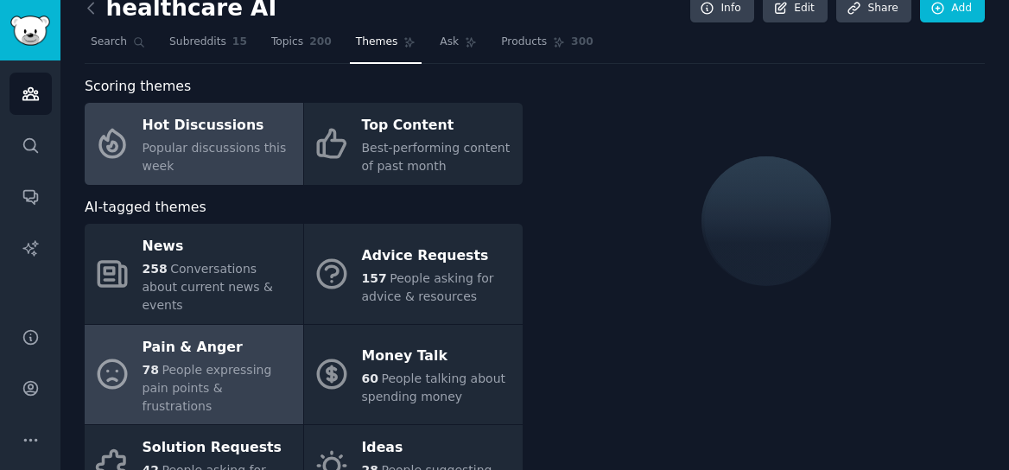
scroll to position [27, 0]
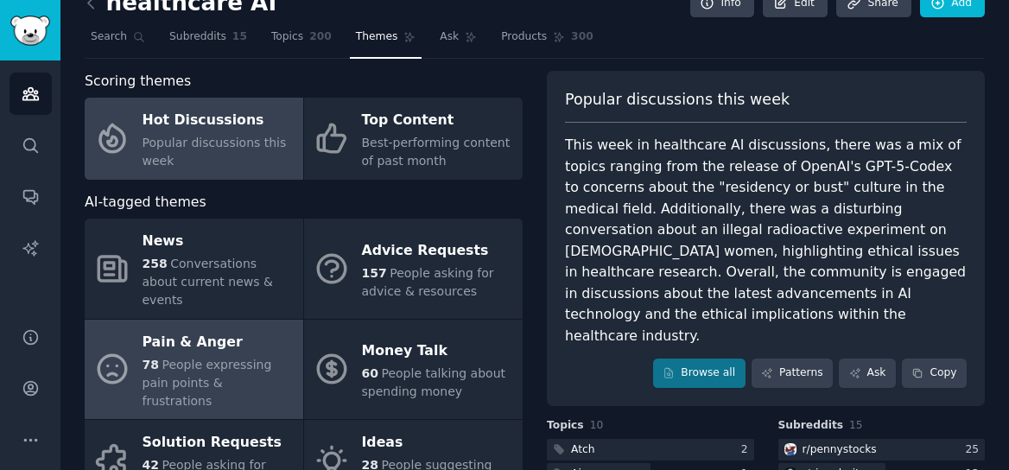
click at [207, 328] on div "Pain & Anger" at bounding box center [219, 342] width 152 height 28
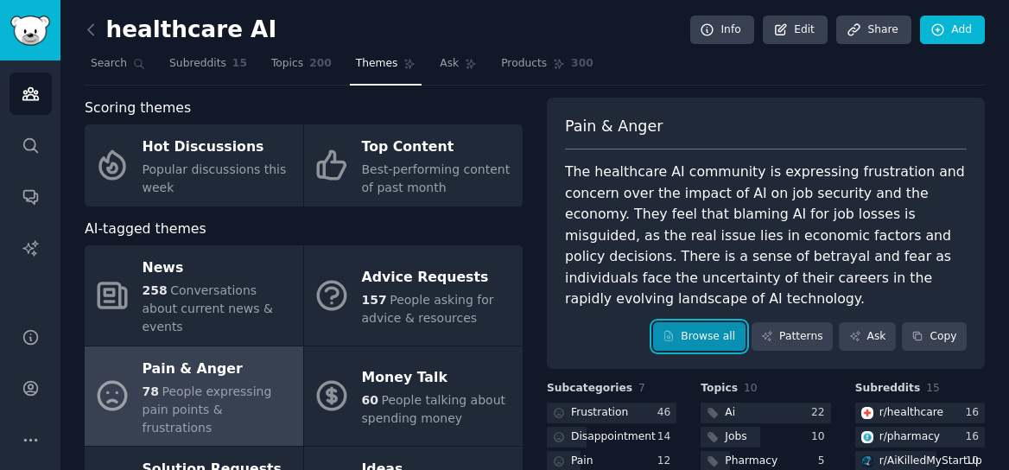
click at [690, 322] on link "Browse all" at bounding box center [699, 336] width 92 height 29
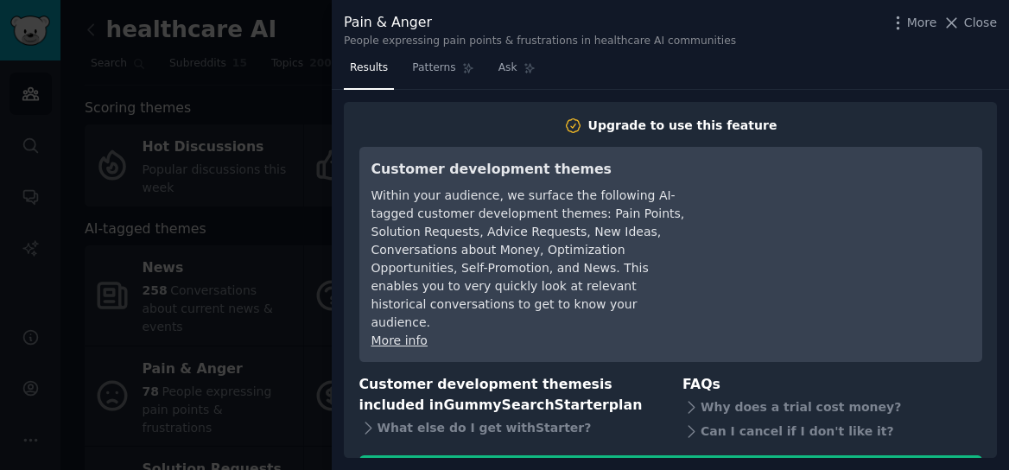
scroll to position [4, 0]
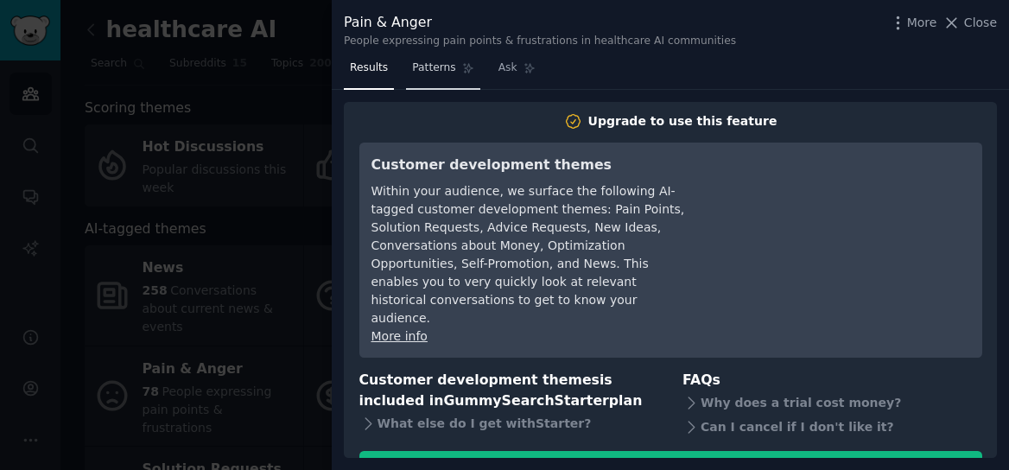
click at [442, 62] on span "Patterns" at bounding box center [433, 68] width 43 height 16
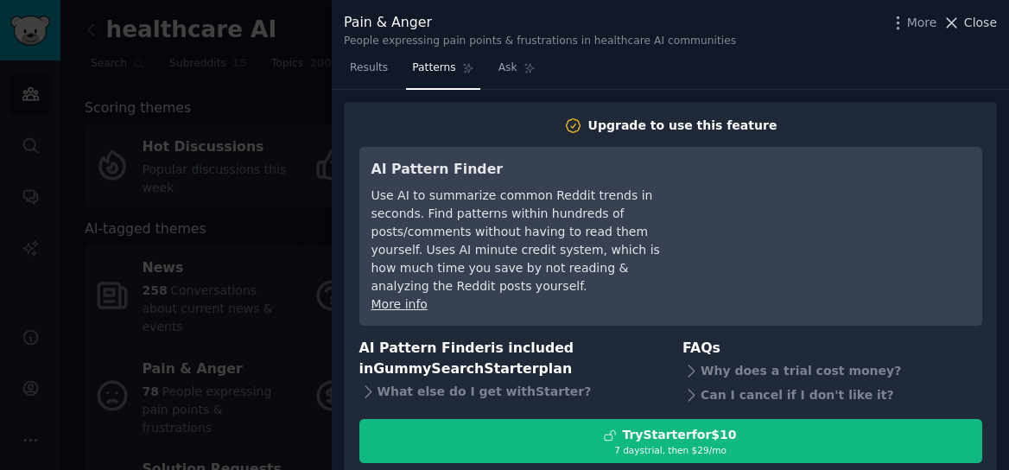
click at [974, 30] on span "Close" at bounding box center [980, 23] width 33 height 18
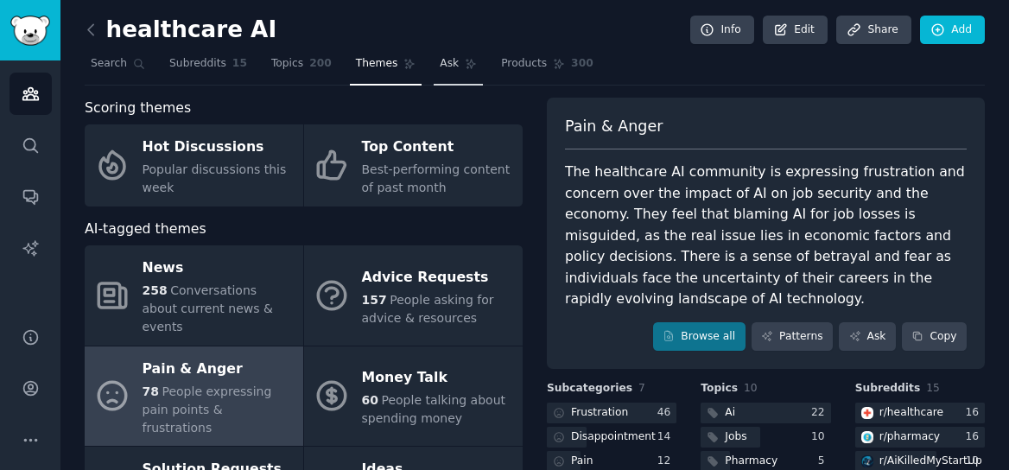
click at [442, 55] on link "Ask" at bounding box center [458, 67] width 49 height 35
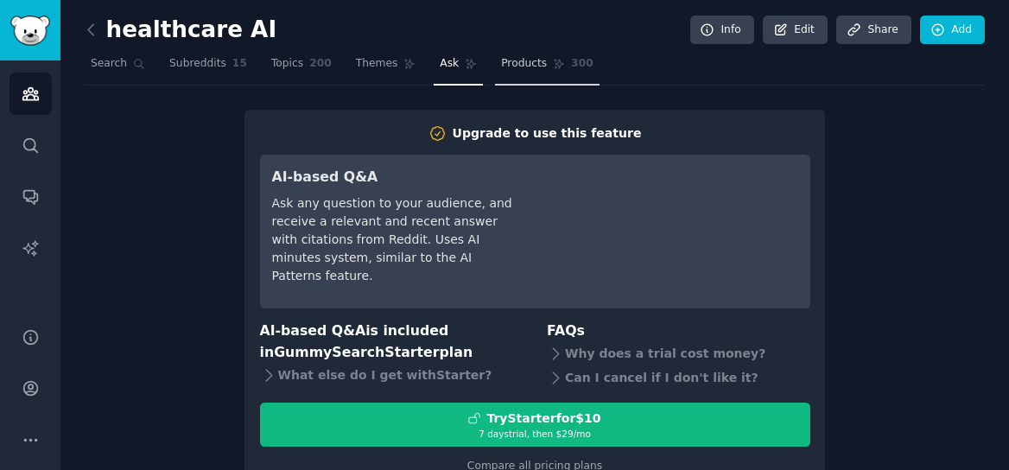
click at [518, 67] on span "Products" at bounding box center [524, 64] width 46 height 16
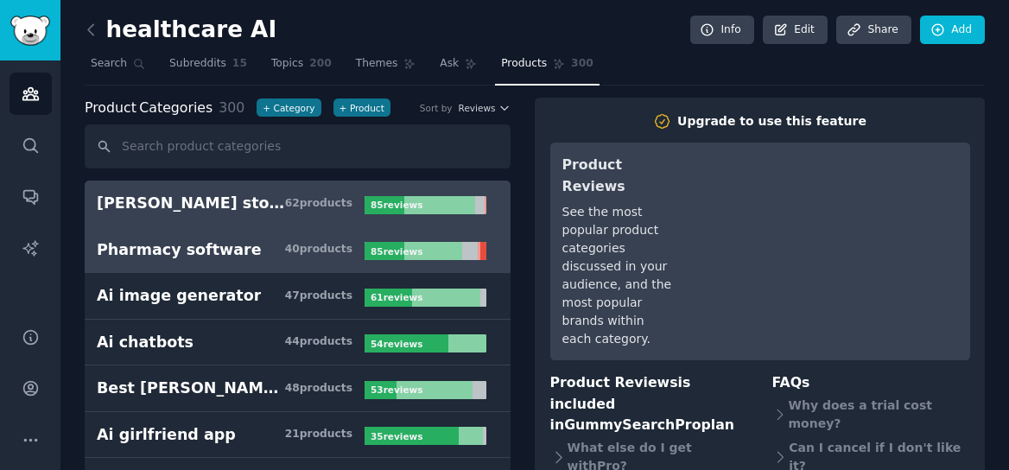
click at [230, 252] on div "Pharmacy software" at bounding box center [179, 250] width 165 height 22
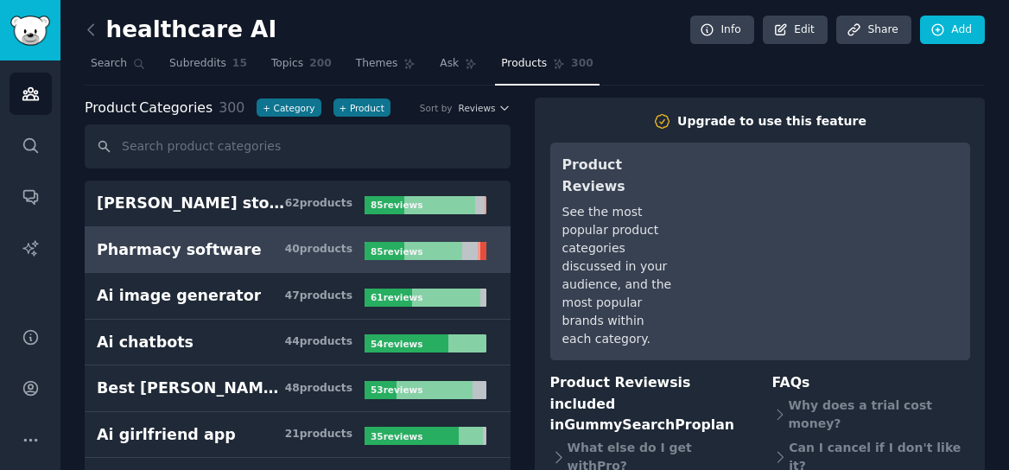
click at [428, 260] on link "Pharmacy software 40 product s 85 review s" at bounding box center [298, 250] width 426 height 47
click at [571, 63] on span "300" at bounding box center [582, 64] width 22 height 16
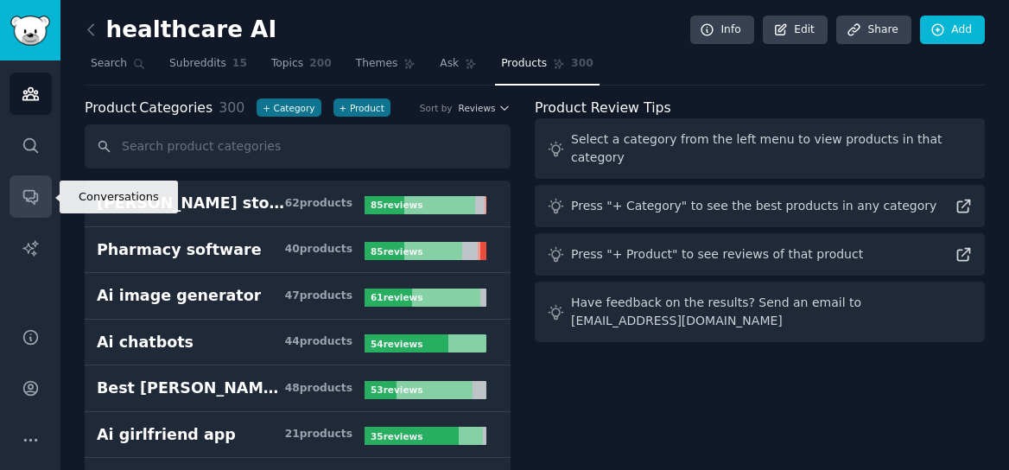
click at [30, 192] on icon "Sidebar" at bounding box center [31, 197] width 18 height 18
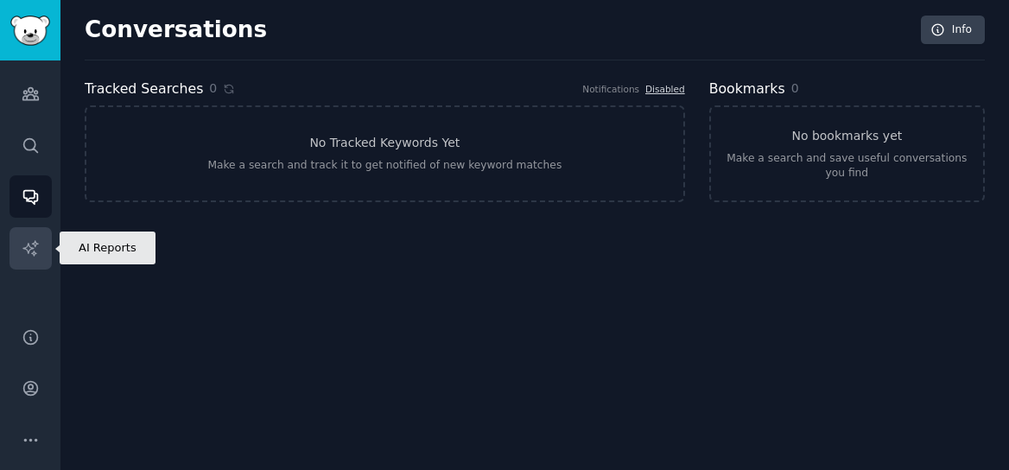
click at [22, 254] on icon "Sidebar" at bounding box center [31, 248] width 18 height 18
